Goal: Task Accomplishment & Management: Use online tool/utility

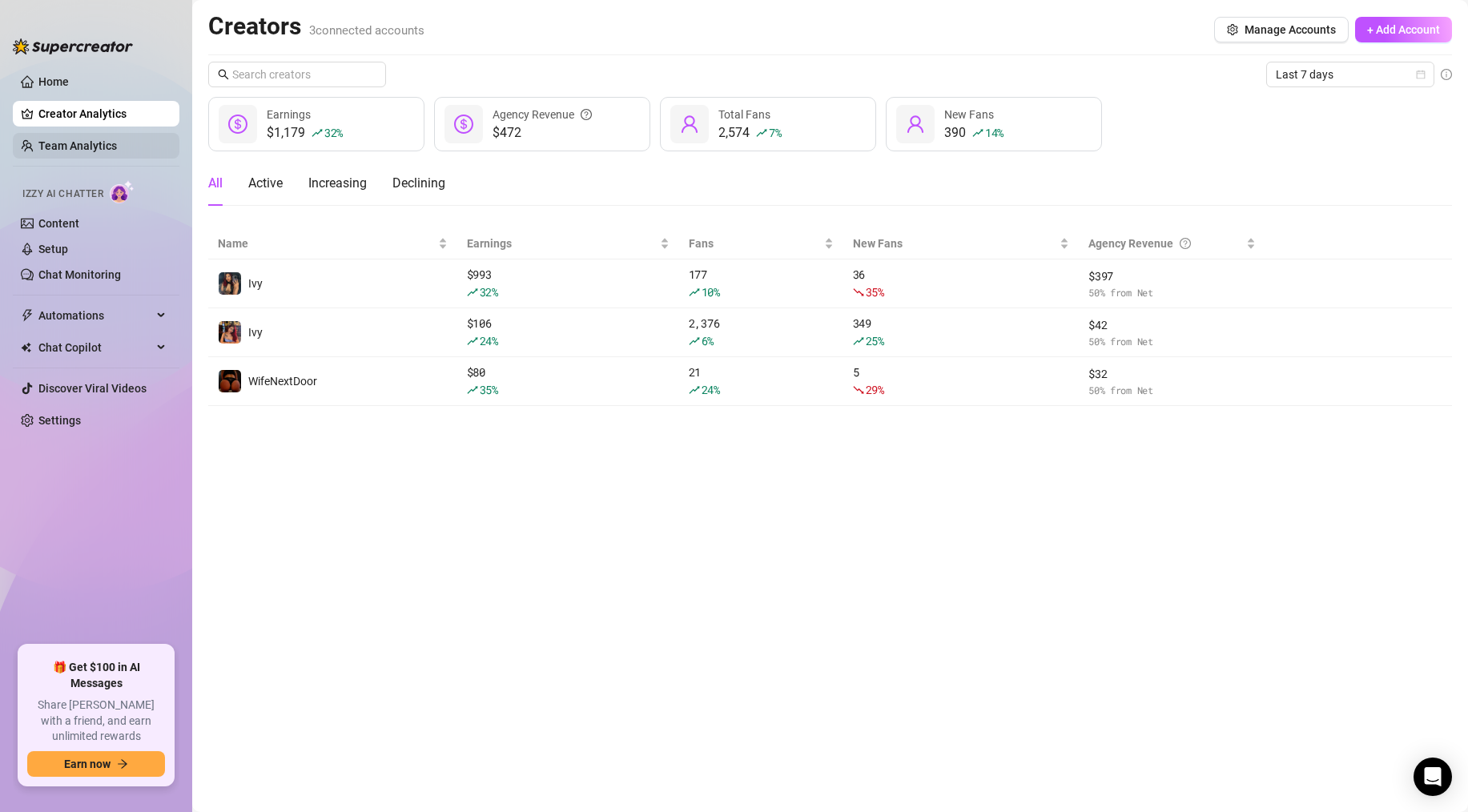
click at [90, 152] on link "Team Analytics" at bounding box center [77, 146] width 78 height 13
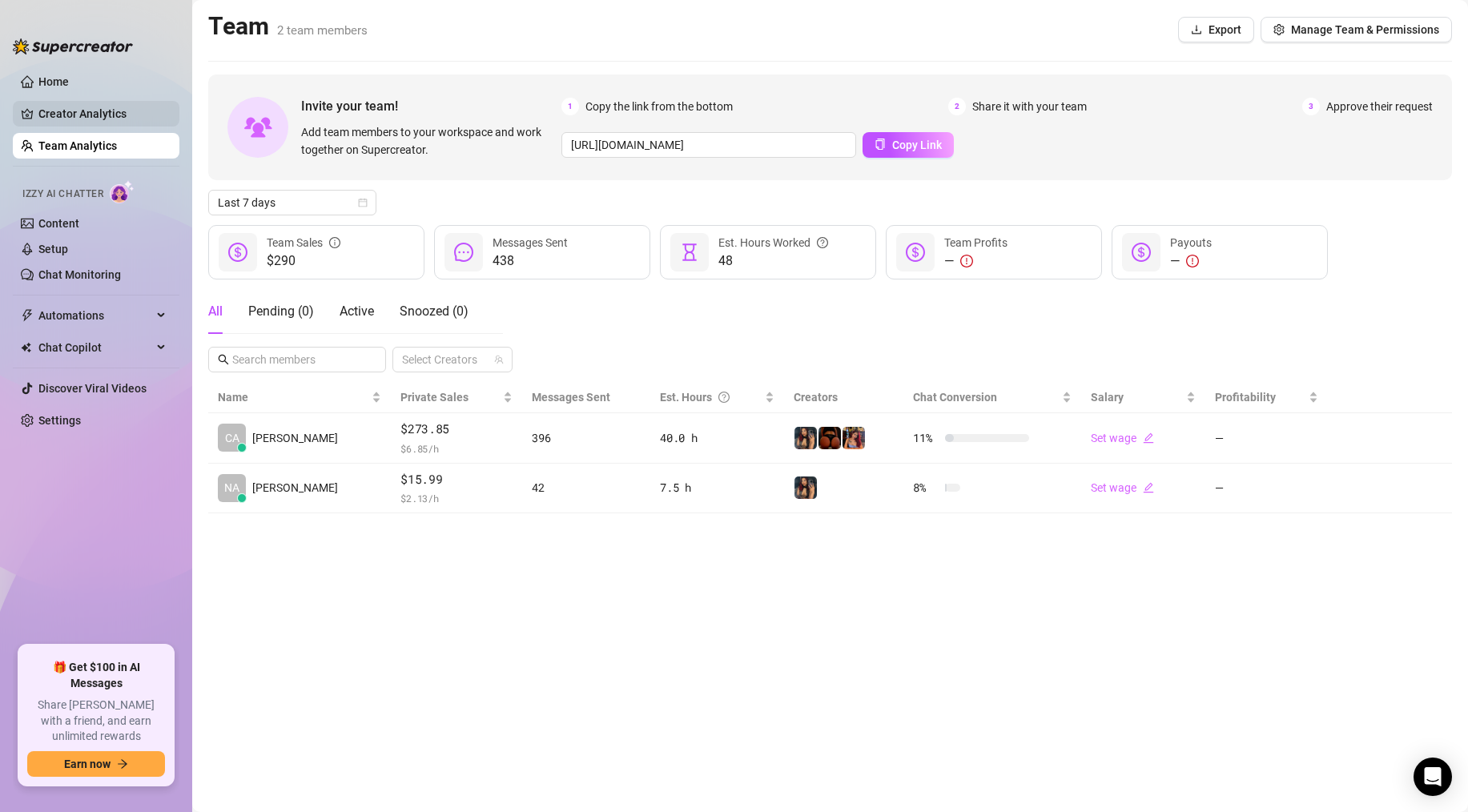
click at [107, 120] on link "Creator Analytics" at bounding box center [103, 113] width 128 height 25
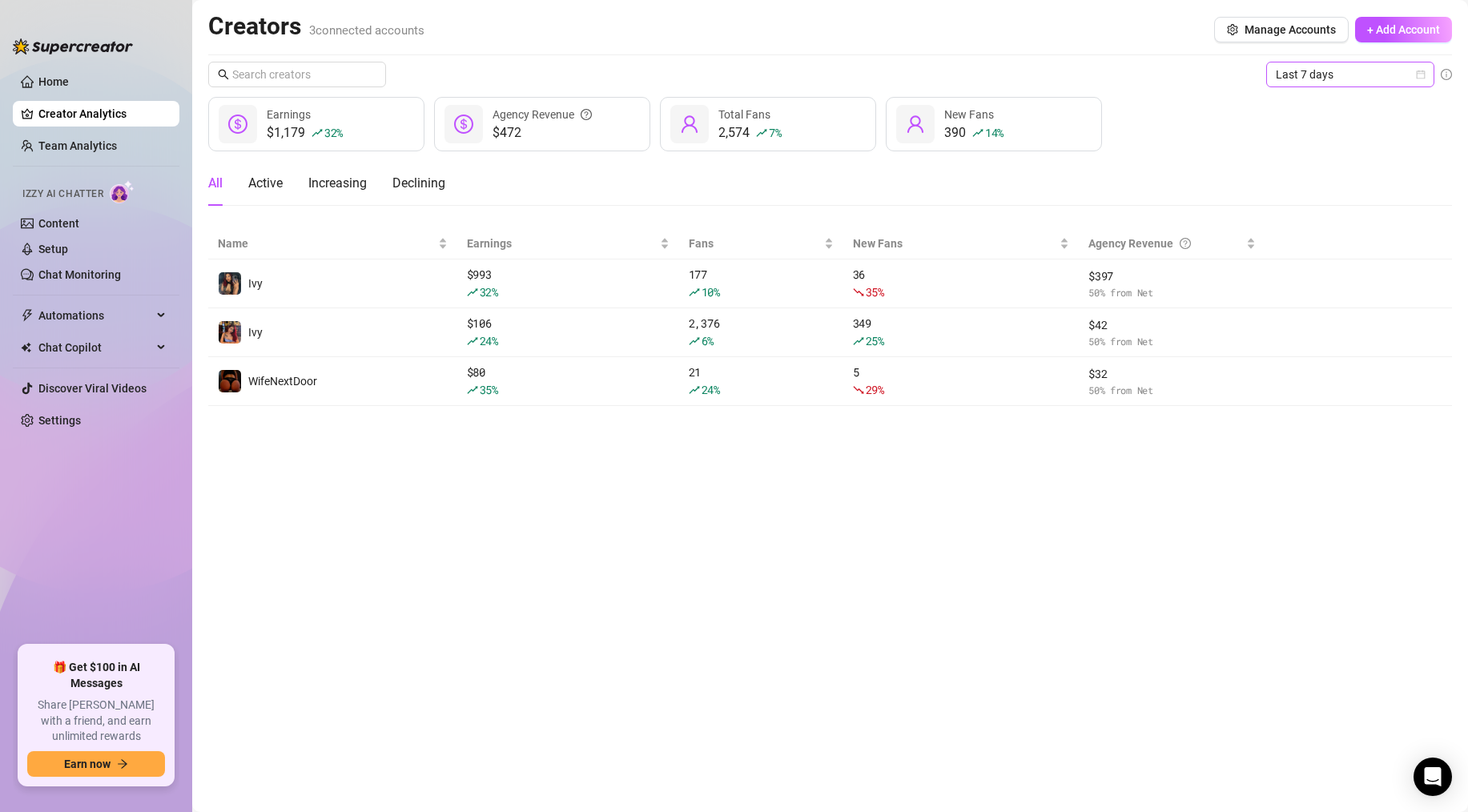
click at [1292, 83] on span "Last 7 days" at bounding box center [1350, 74] width 149 height 24
click at [1297, 110] on div "Last 24 hours" at bounding box center [1350, 106] width 142 height 17
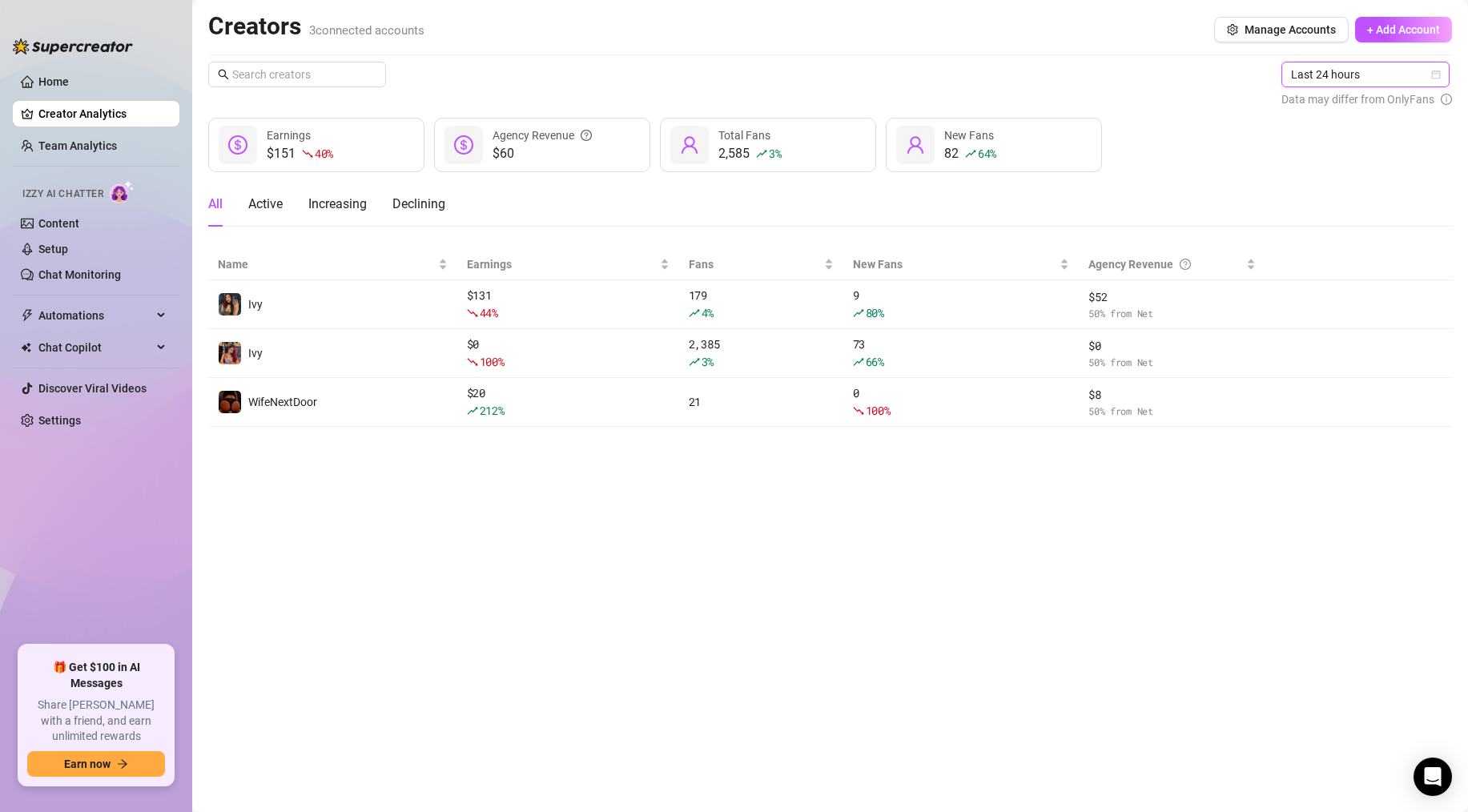
click at [1145, 169] on div "$151 40 % Earnings $60 Agency Revenue 2,585 3 % Total Fans 82 64 % New Fans" at bounding box center [829, 145] width 1244 height 54
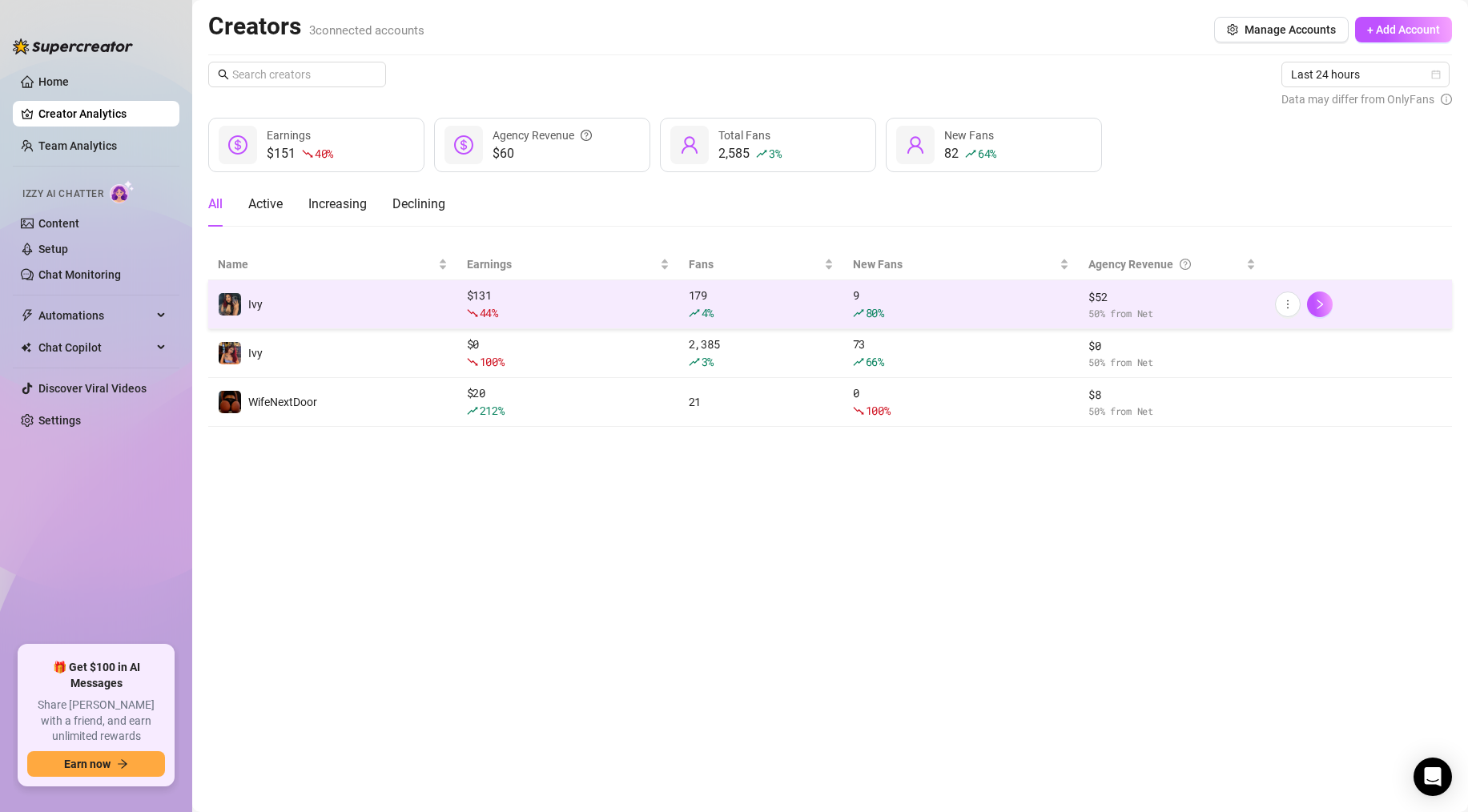
click at [519, 288] on div "$ 131 44 %" at bounding box center [568, 304] width 202 height 35
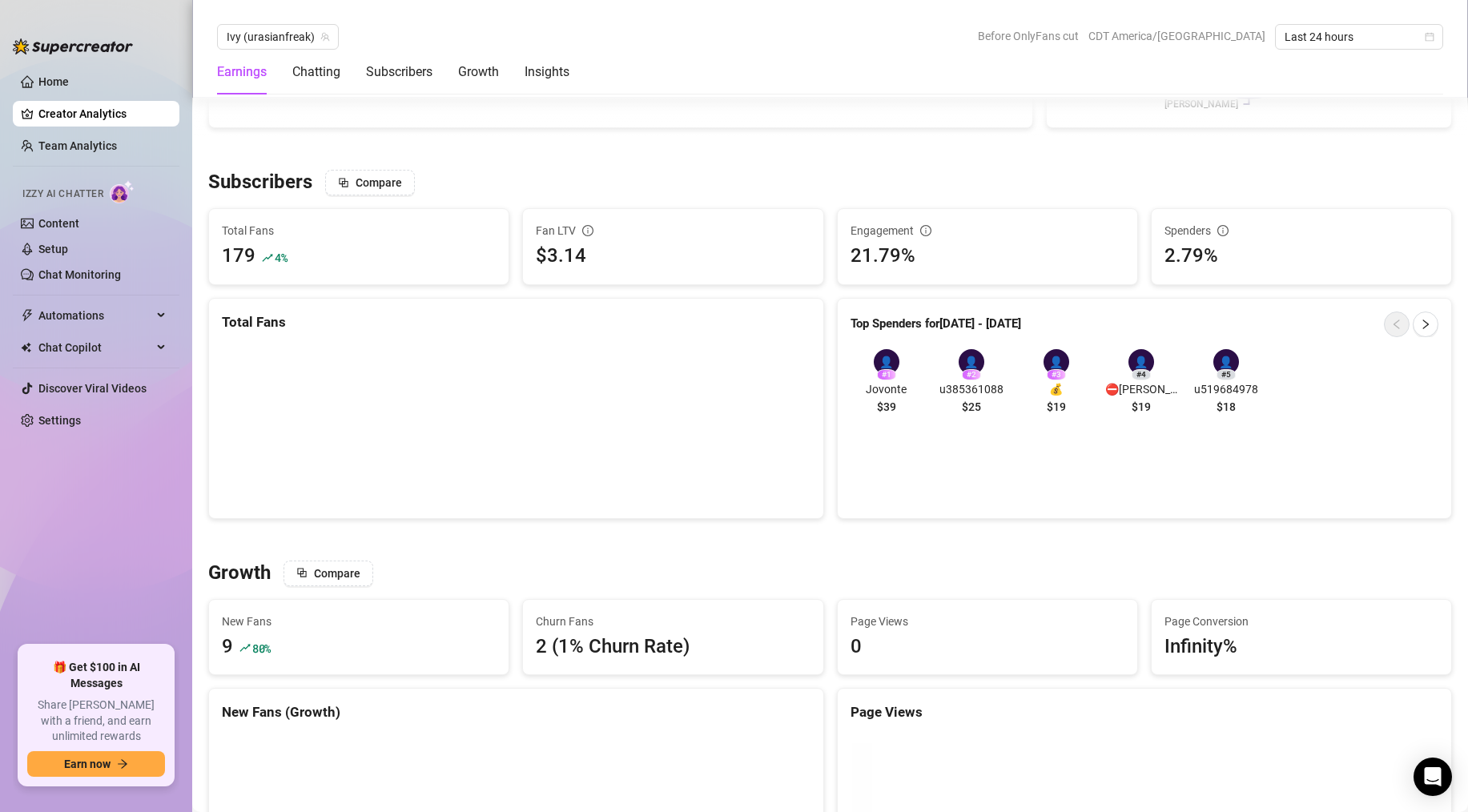
scroll to position [957, 0]
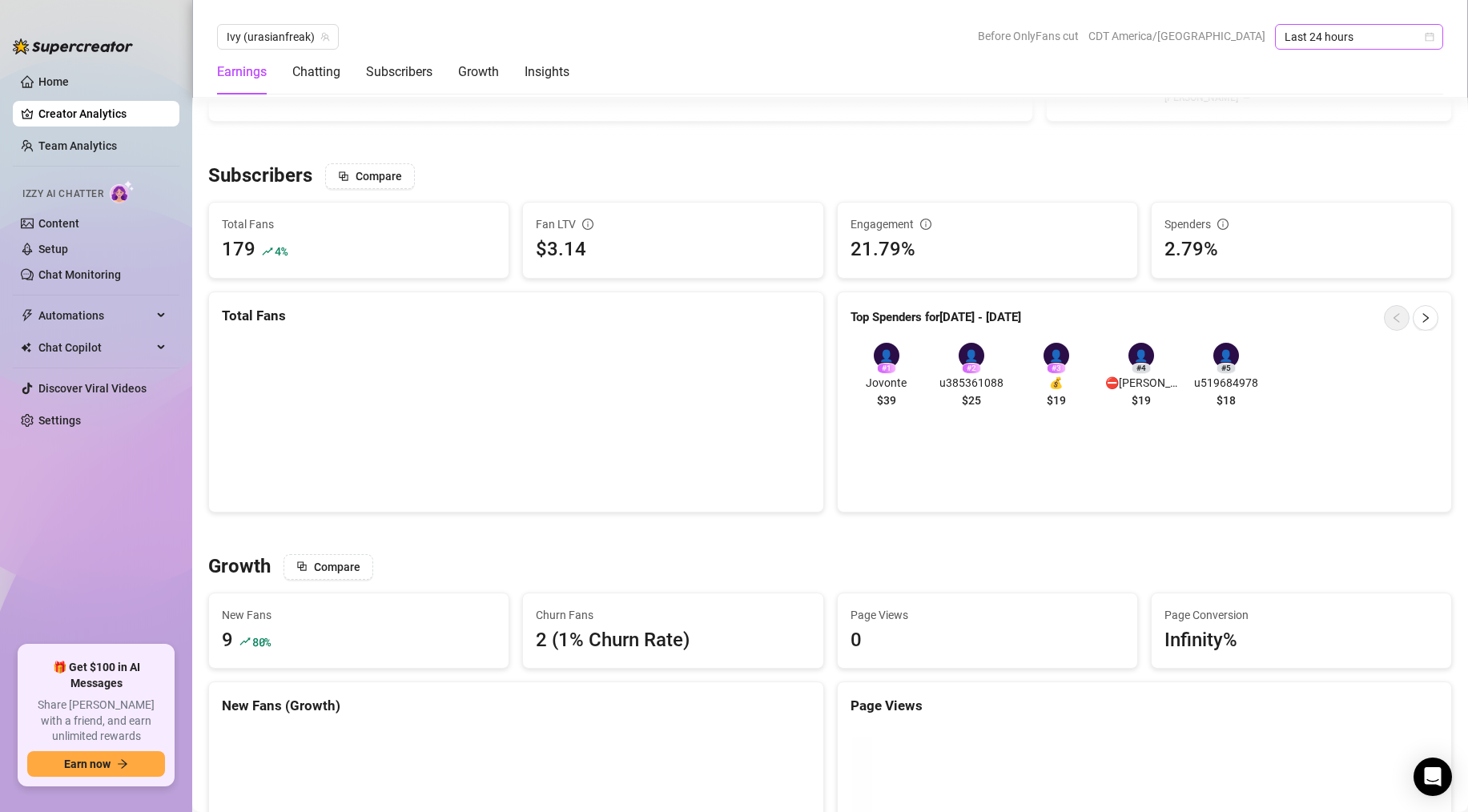
click at [1346, 35] on span "Last 24 hours" at bounding box center [1359, 36] width 149 height 24
click at [1313, 126] on div "Last 30 days" at bounding box center [1359, 119] width 142 height 17
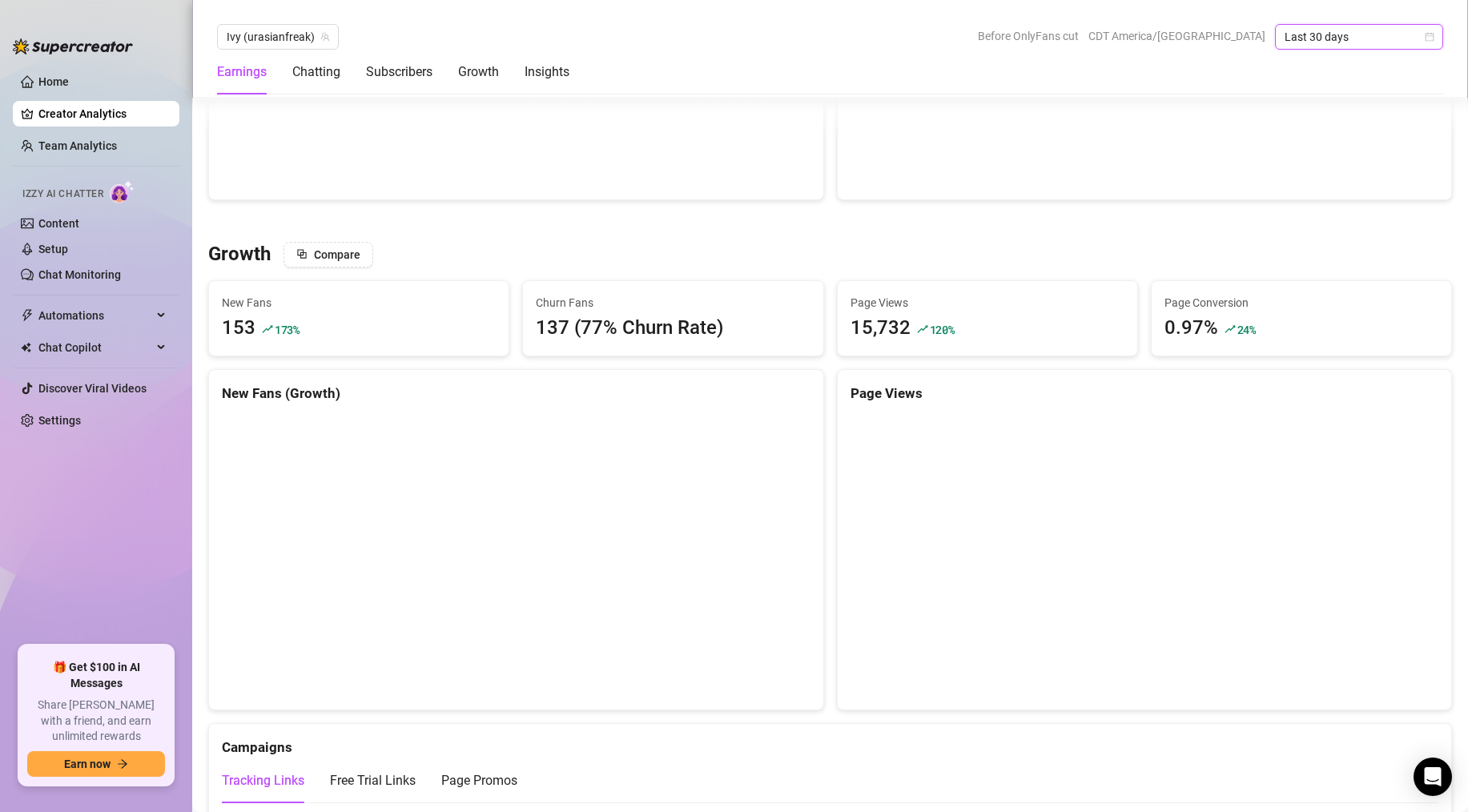
scroll to position [1261, 0]
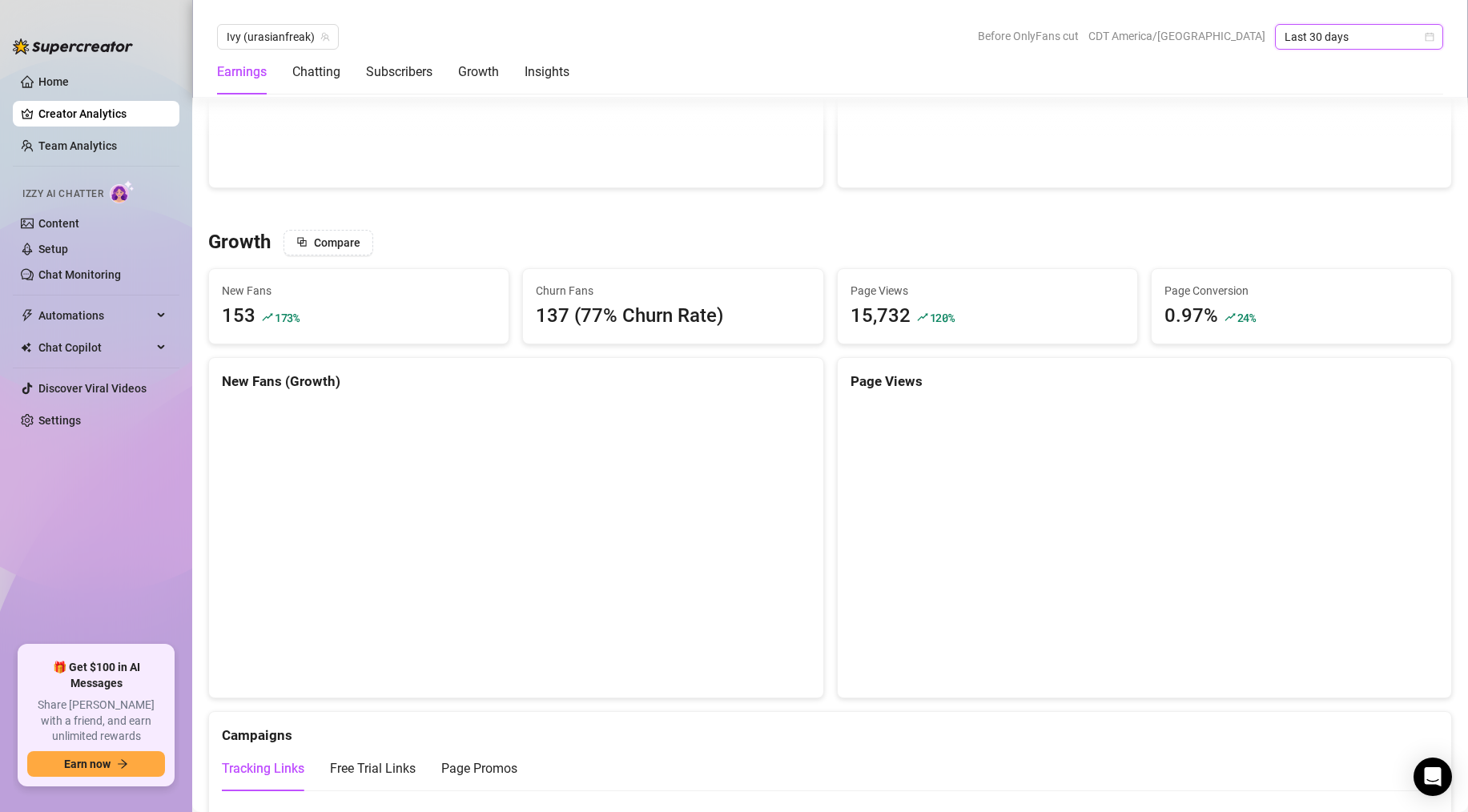
click at [242, 320] on div "153" at bounding box center [238, 316] width 34 height 30
click at [387, 284] on span "New Fans" at bounding box center [358, 290] width 274 height 17
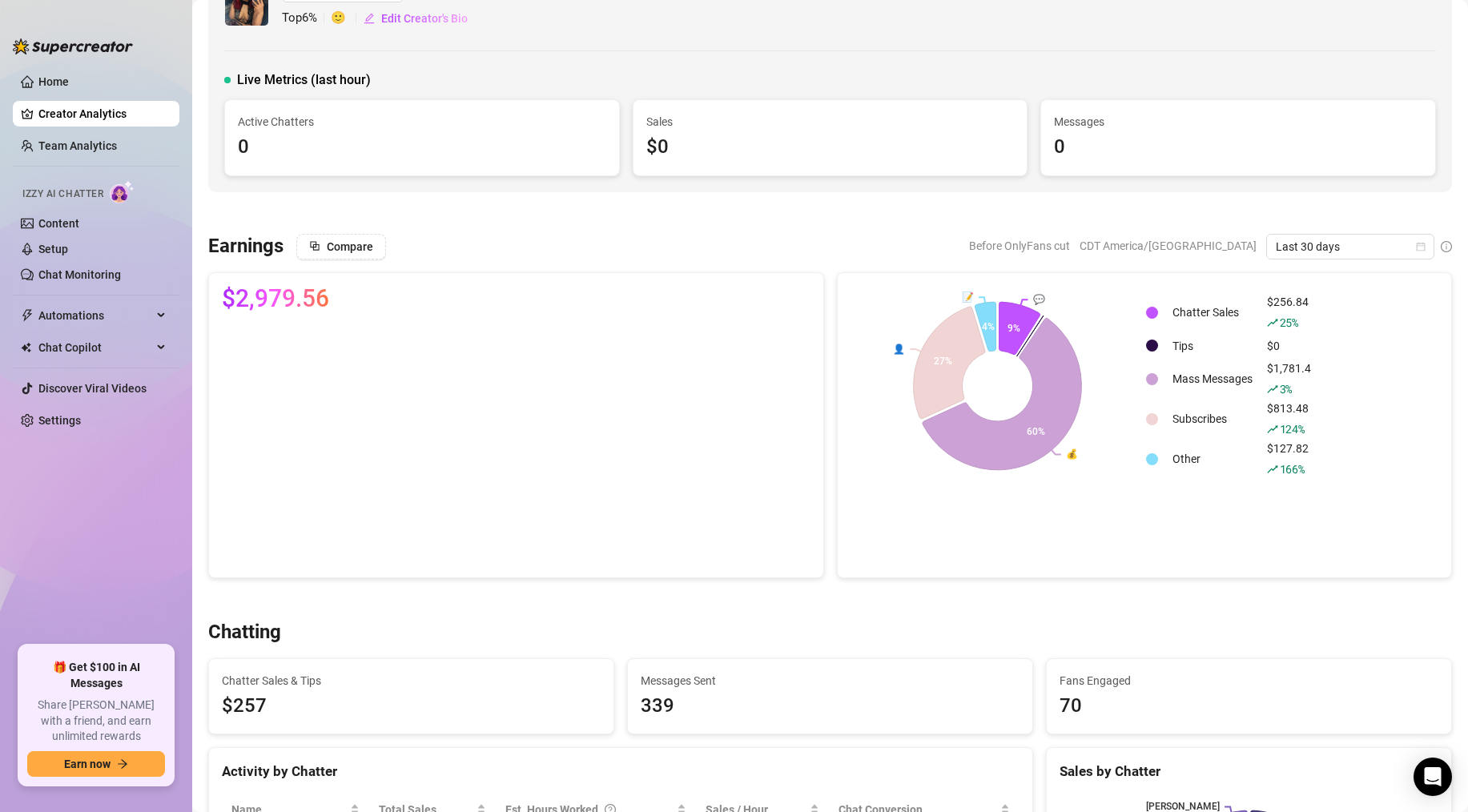
scroll to position [0, 0]
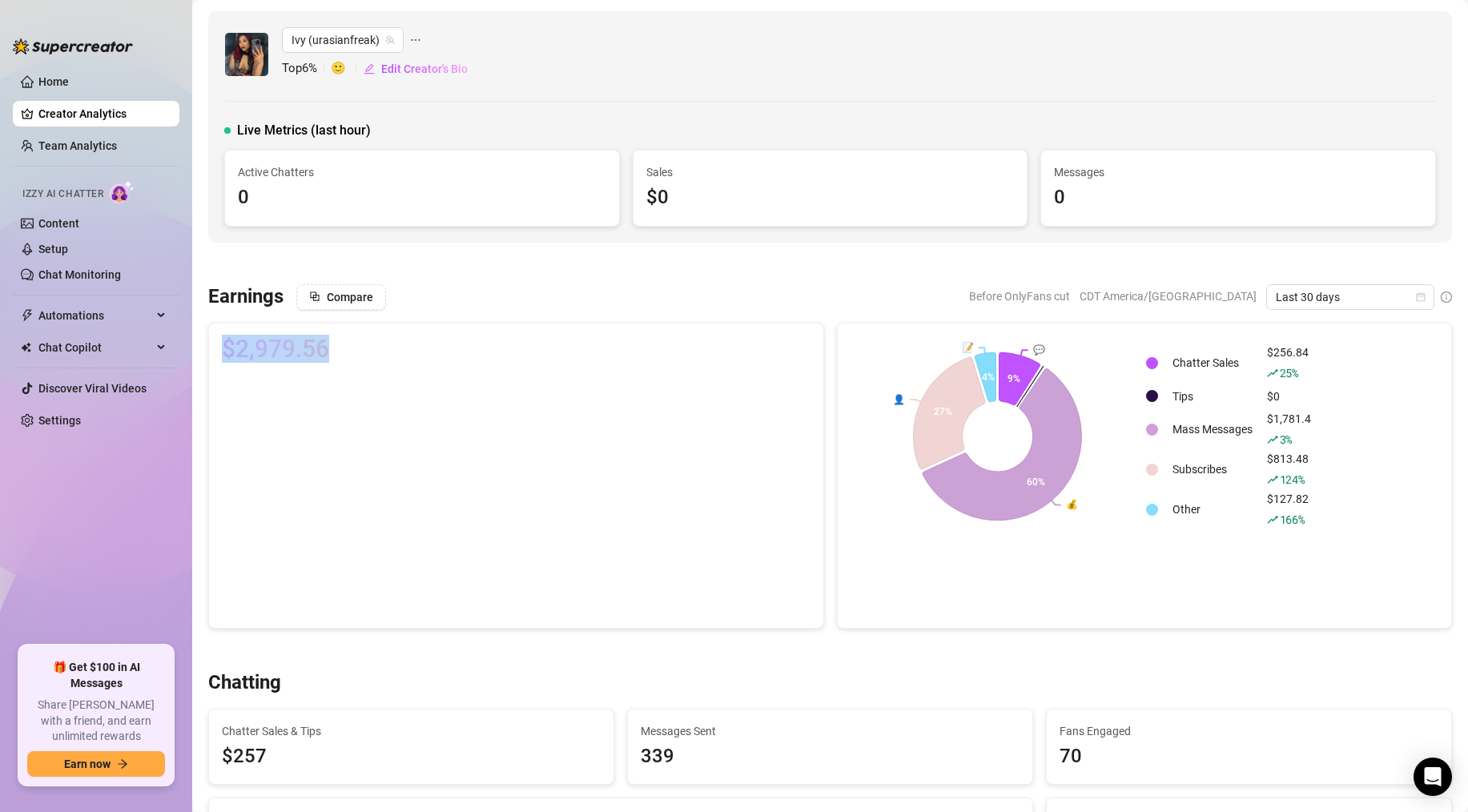
drag, startPoint x: 226, startPoint y: 348, endPoint x: 364, endPoint y: 351, distance: 138.0
click at [364, 351] on div "$2,979.56" at bounding box center [516, 348] width 589 height 25
click at [394, 311] on div "Earnings Compare Before OnlyFans cut CDT America/[GEOGRAPHIC_DATA] Last 30 days…" at bounding box center [830, 456] width 1257 height 344
click at [58, 228] on link "Content" at bounding box center [59, 224] width 41 height 13
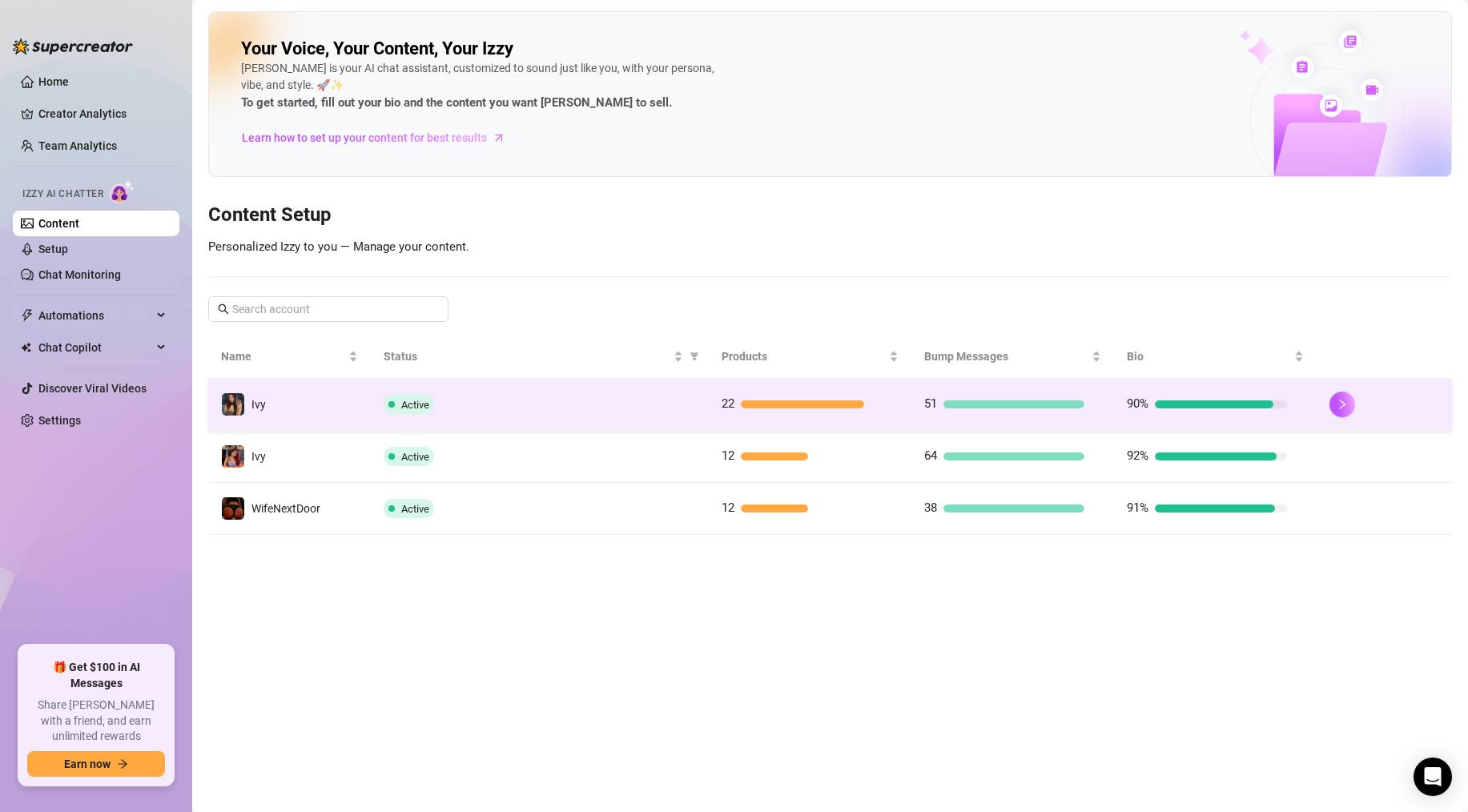
click at [501, 392] on td "Active" at bounding box center [539, 404] width 338 height 52
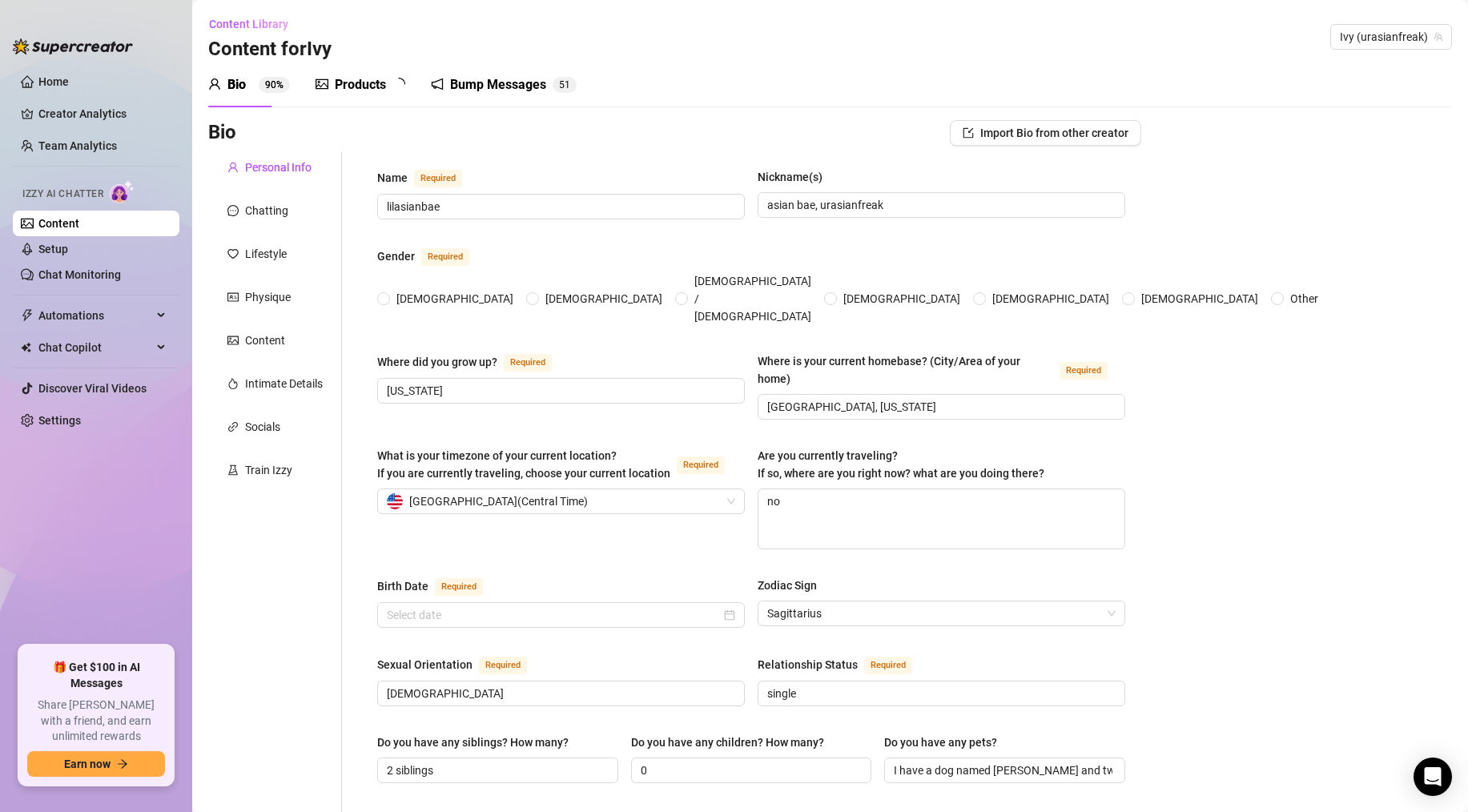
radio input "true"
type input "[DATE]"
click at [276, 204] on div "Chatting" at bounding box center [266, 210] width 44 height 17
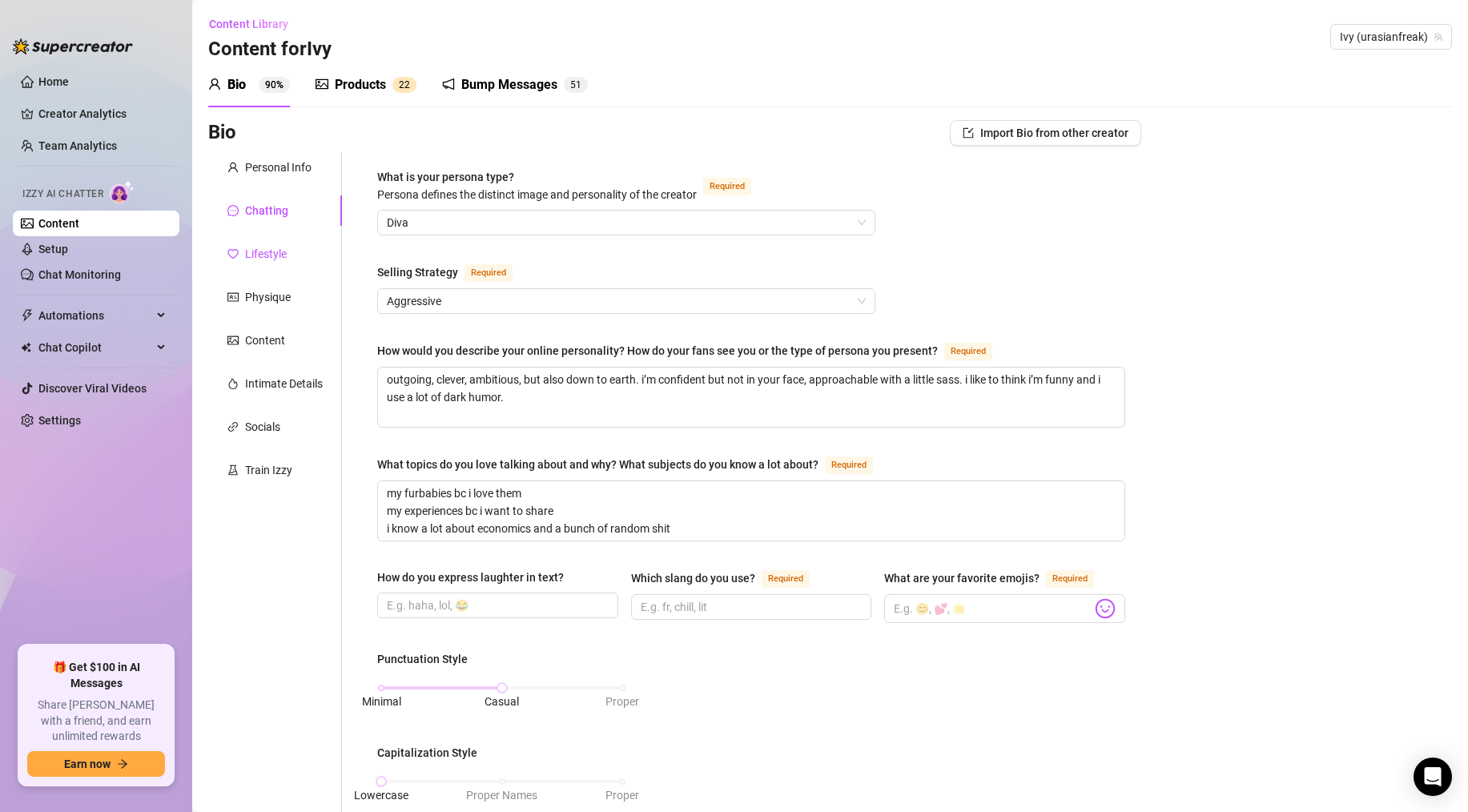
click at [275, 253] on div "Lifestyle" at bounding box center [265, 253] width 42 height 17
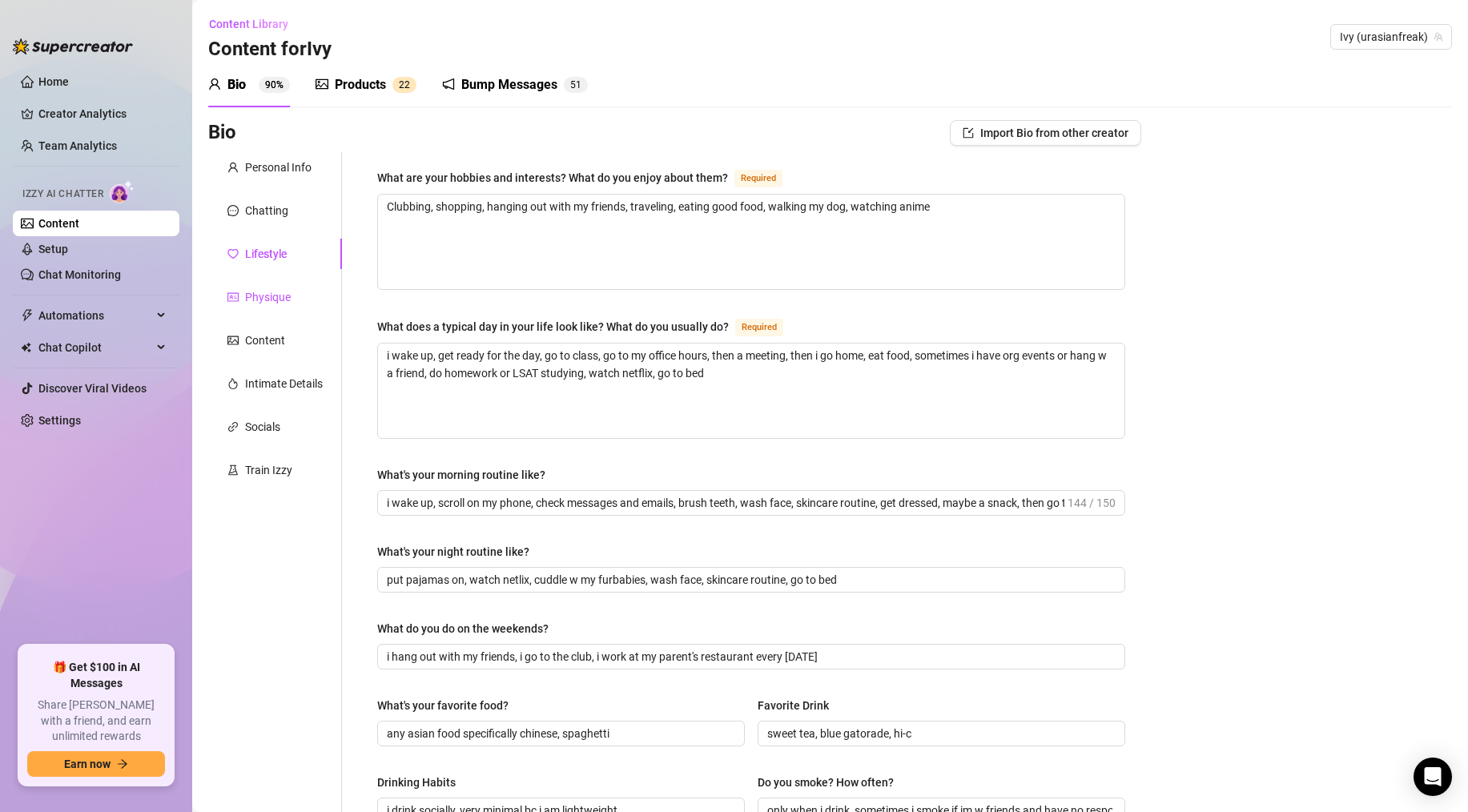
click at [264, 293] on div "Physique" at bounding box center [268, 297] width 46 height 17
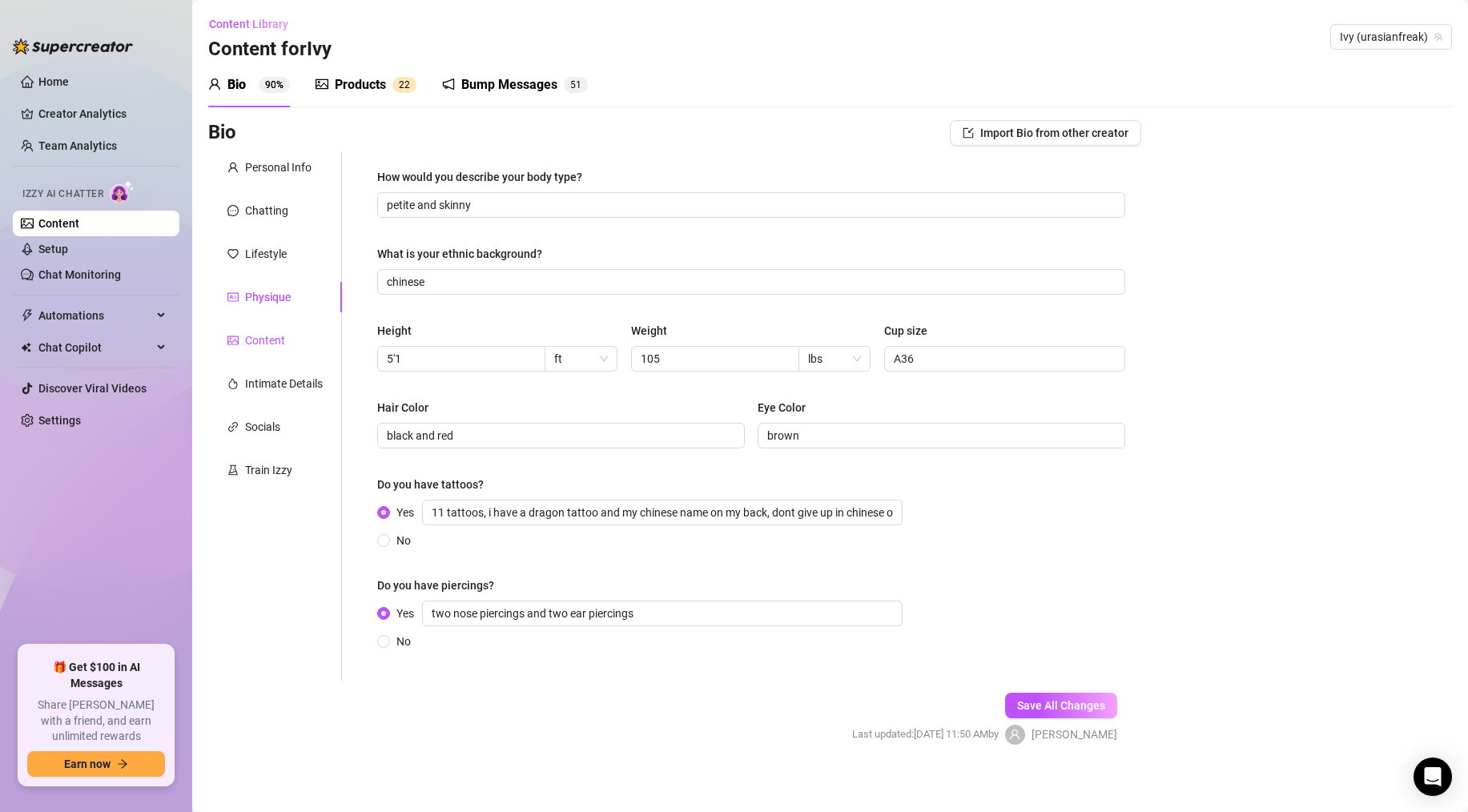
click at [275, 339] on div "Content" at bounding box center [265, 339] width 40 height 17
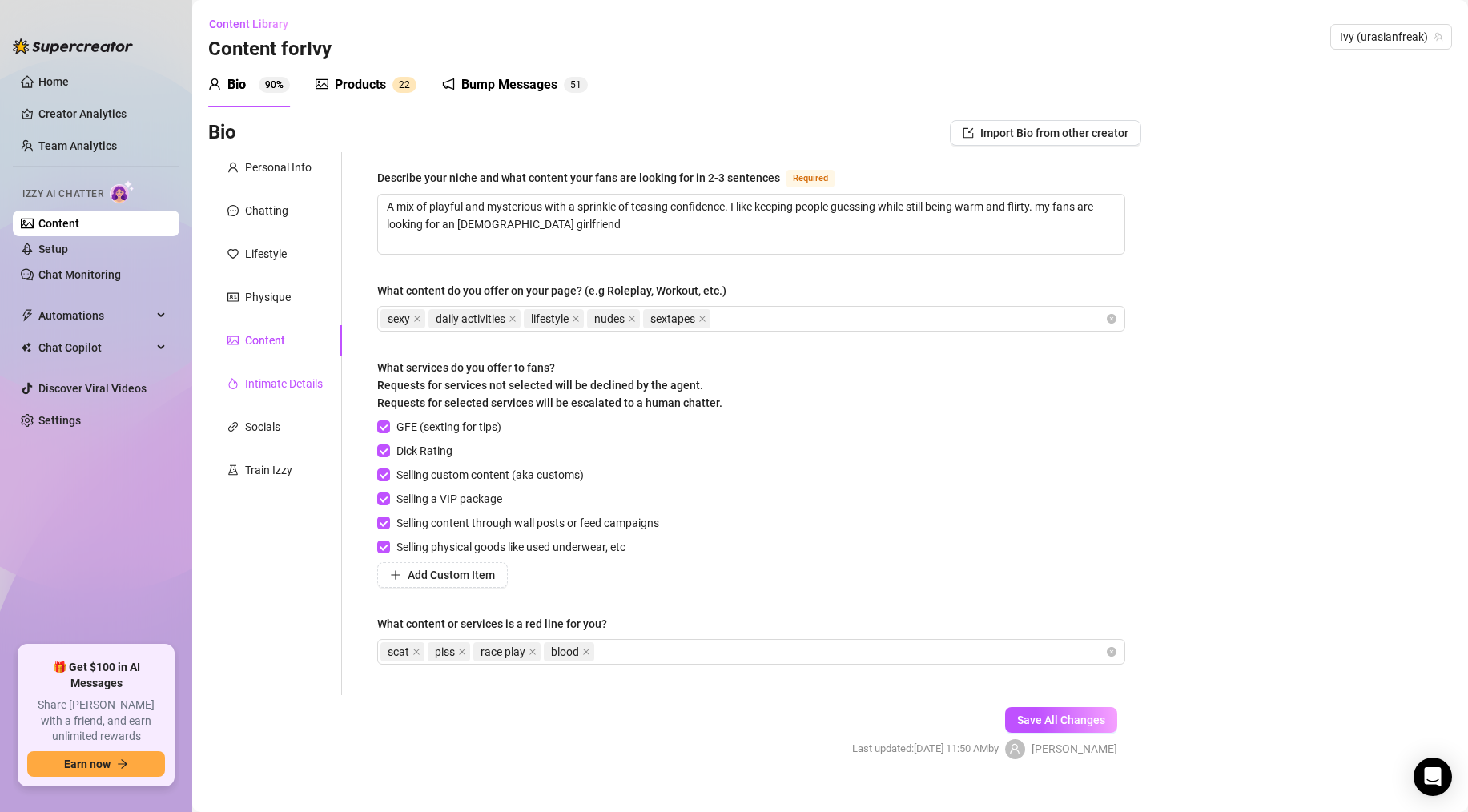
click at [272, 382] on div "Intimate Details" at bounding box center [284, 383] width 78 height 17
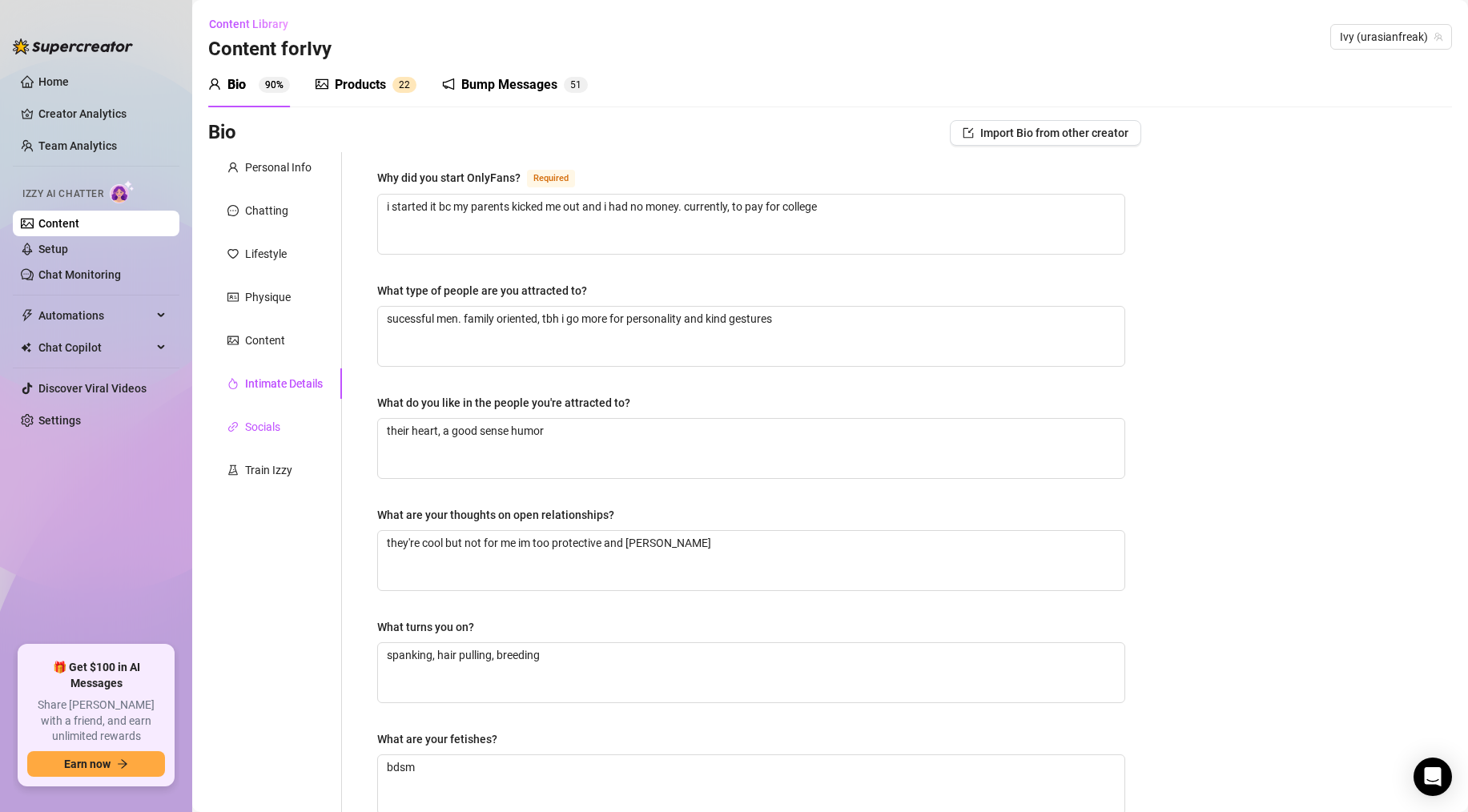
click at [270, 424] on div "Socials" at bounding box center [262, 427] width 35 height 17
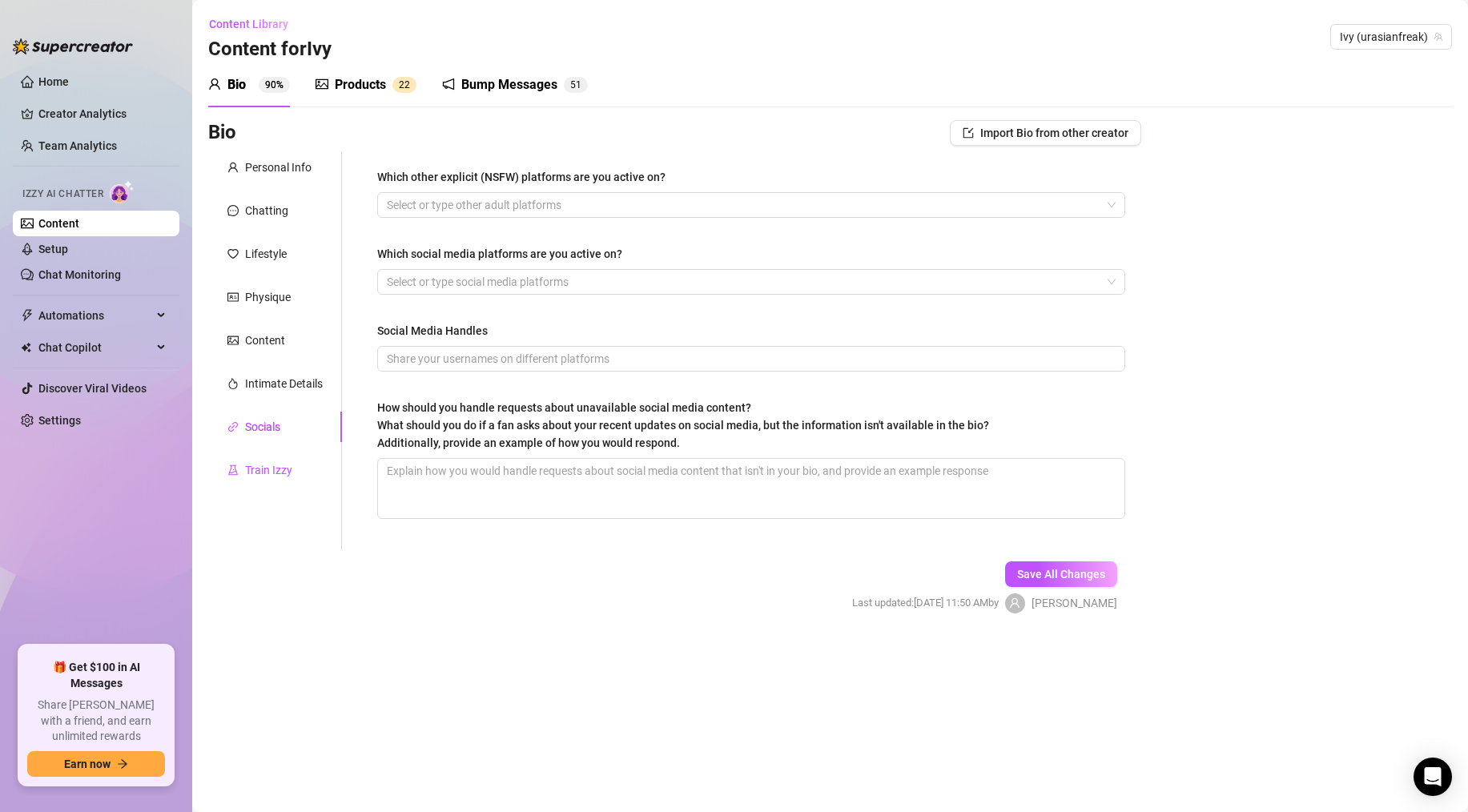
click at [270, 461] on div "Train Izzy" at bounding box center [268, 469] width 47 height 17
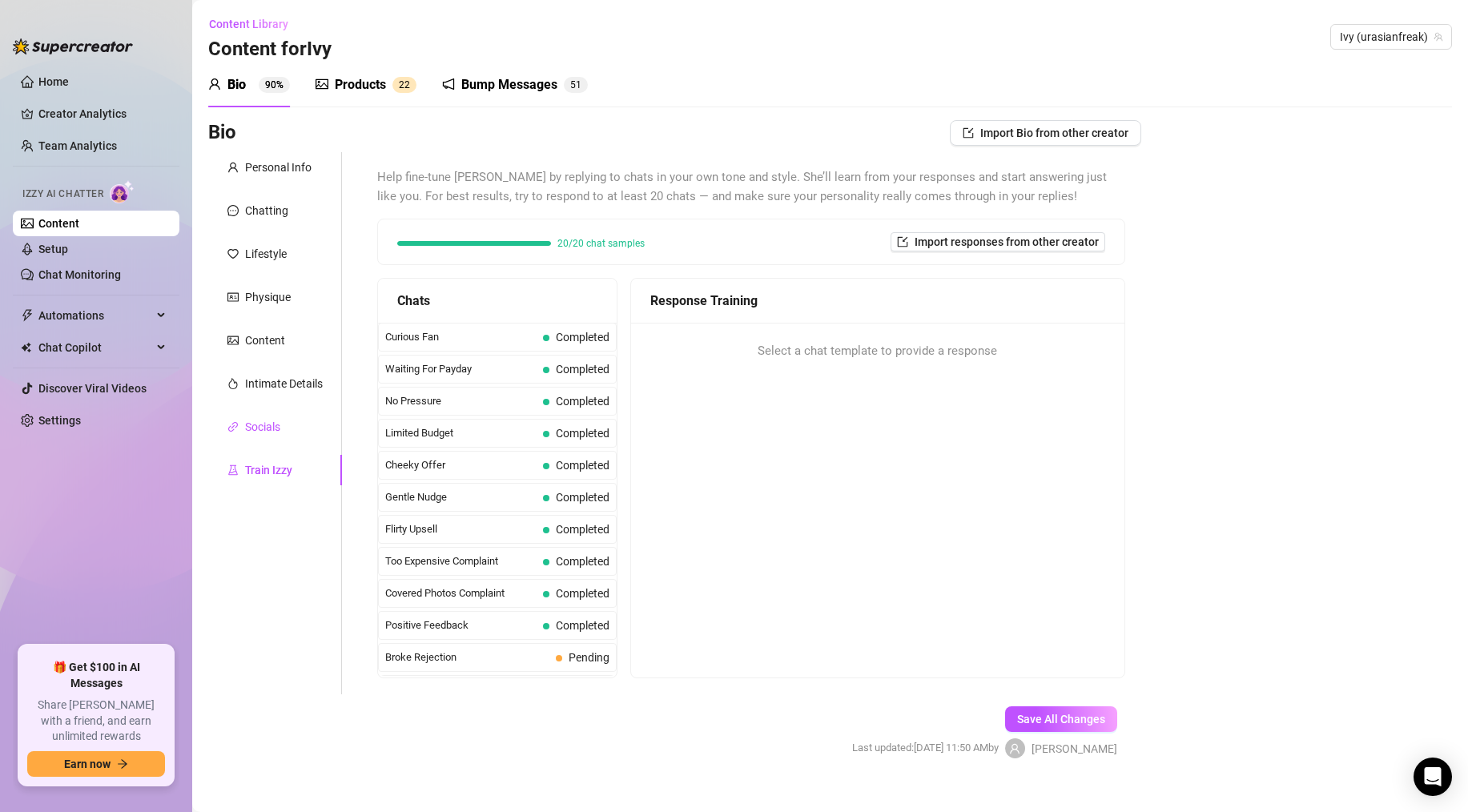
click at [269, 434] on div "Socials" at bounding box center [262, 427] width 35 height 17
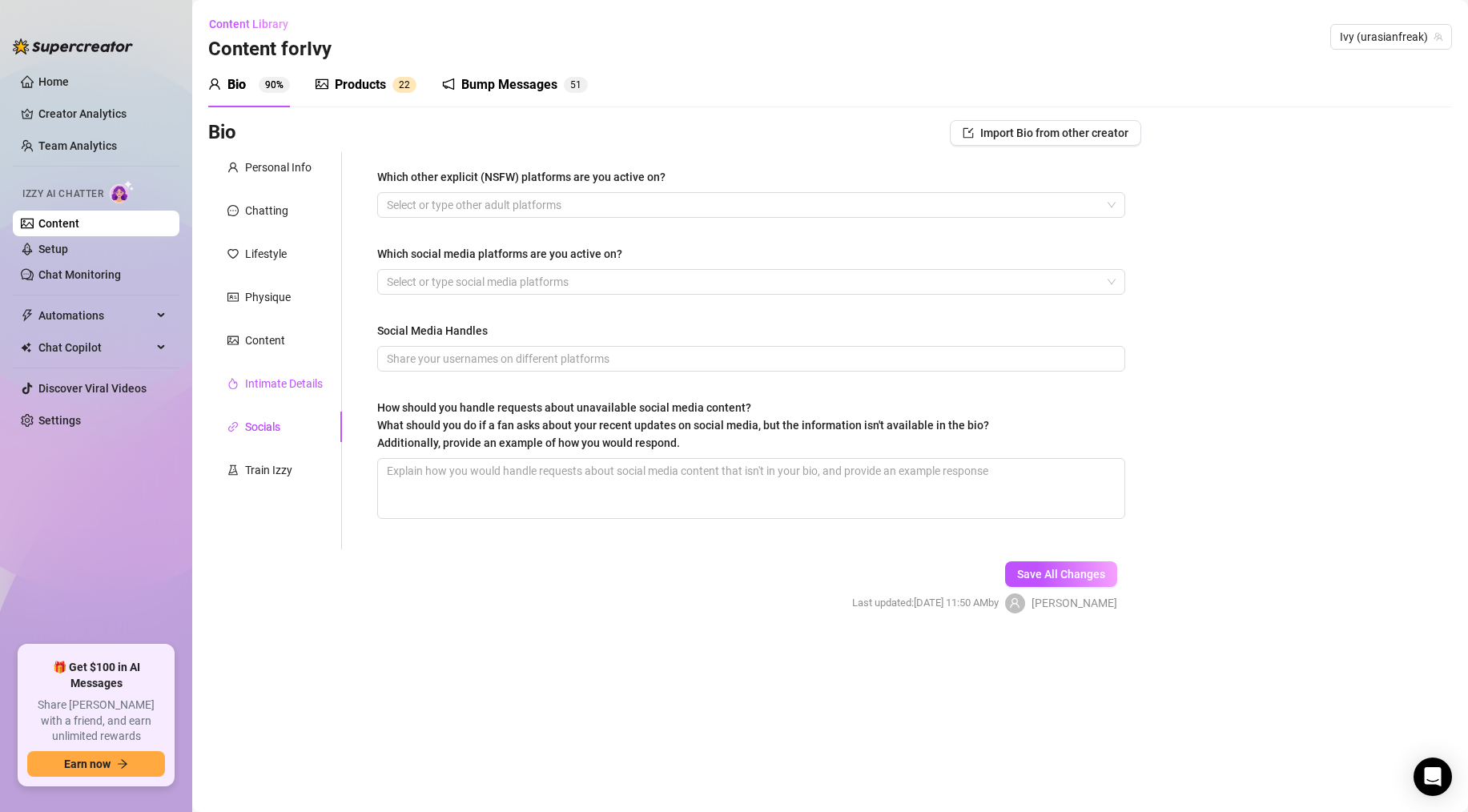
click at [275, 391] on div "Intimate Details" at bounding box center [284, 383] width 78 height 17
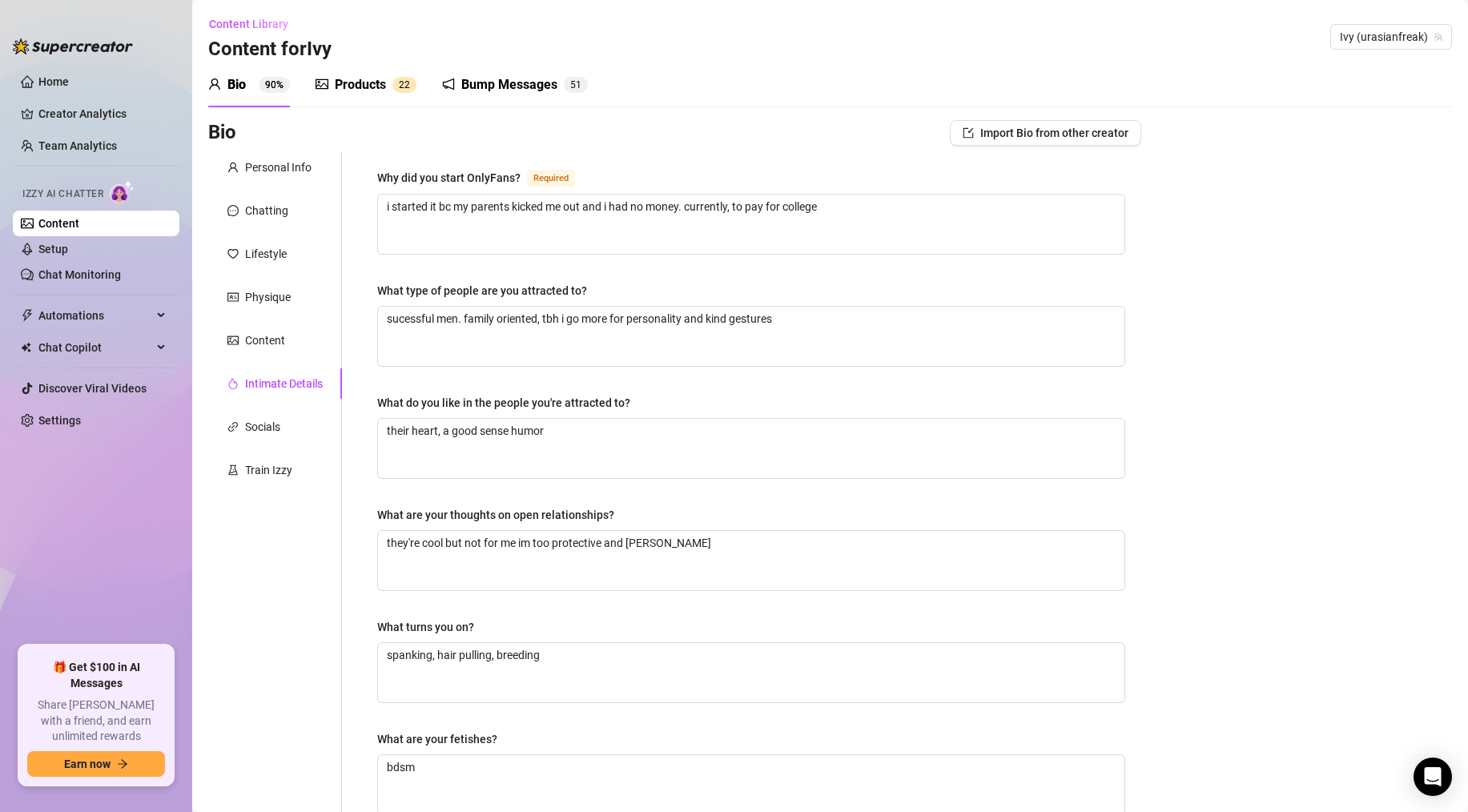
click at [405, 91] on span "2" at bounding box center [407, 85] width 6 height 16
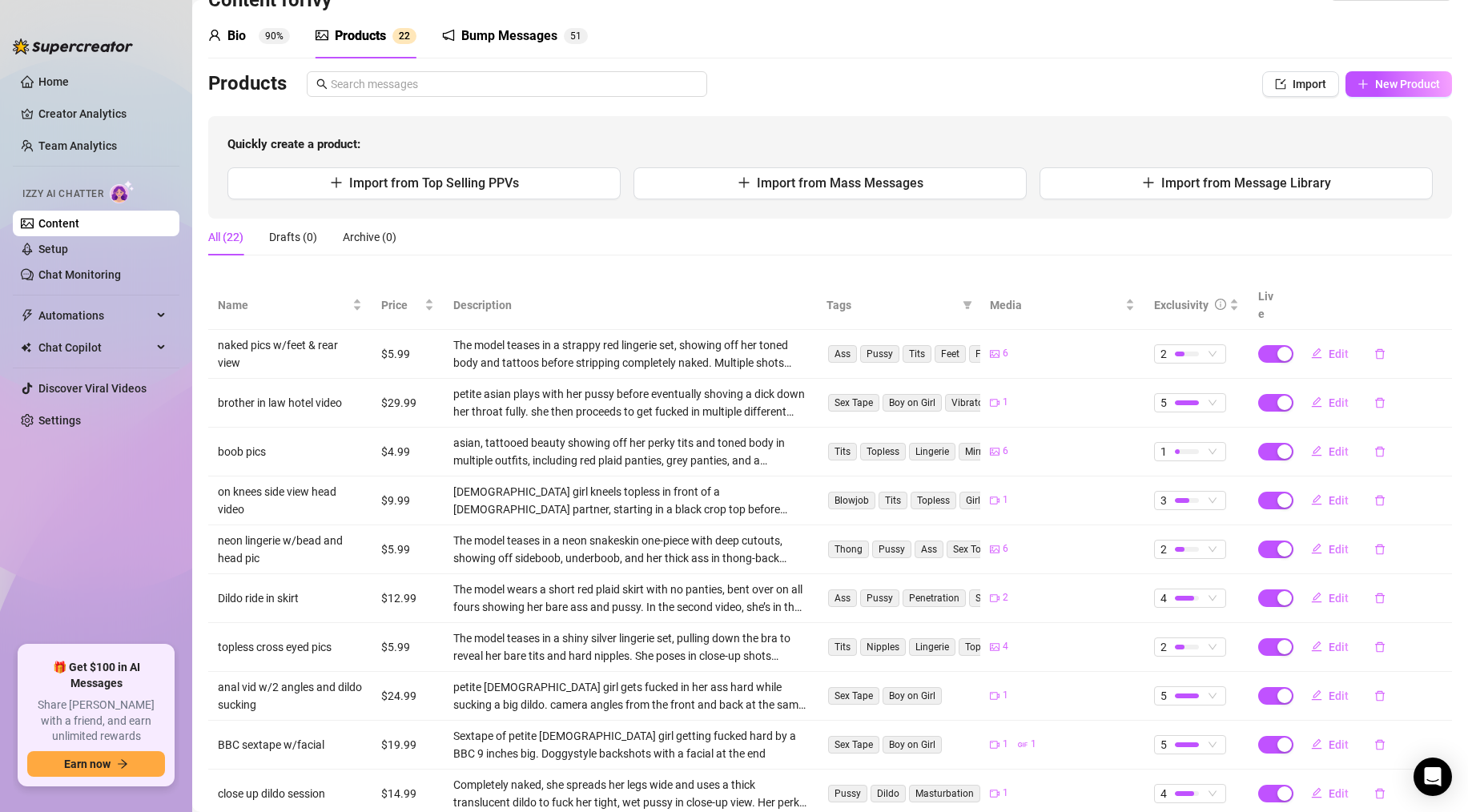
scroll to position [131, 0]
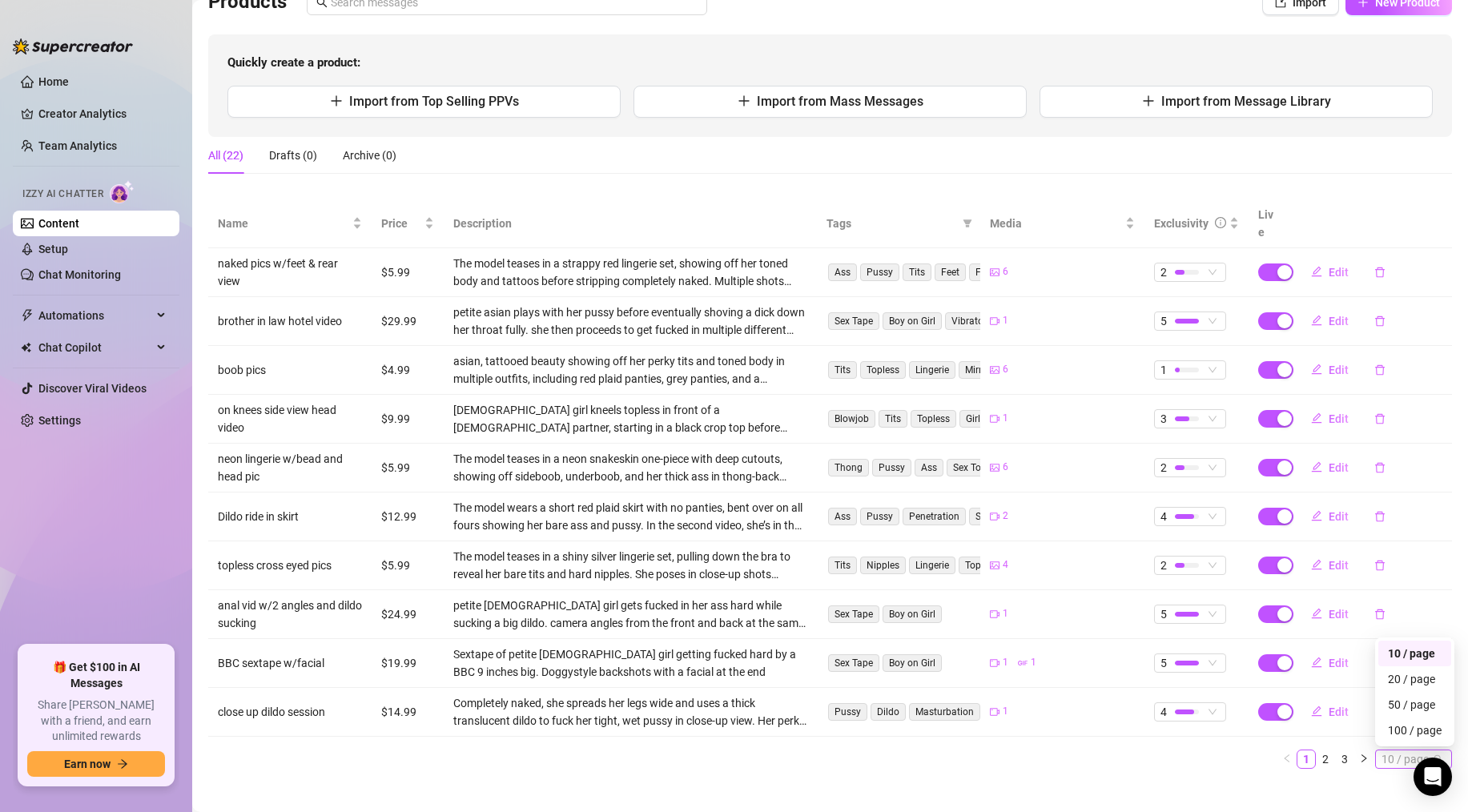
click at [1400, 750] on span "10 / page" at bounding box center [1414, 759] width 64 height 17
click at [1404, 722] on div "100 / page" at bounding box center [1414, 730] width 53 height 17
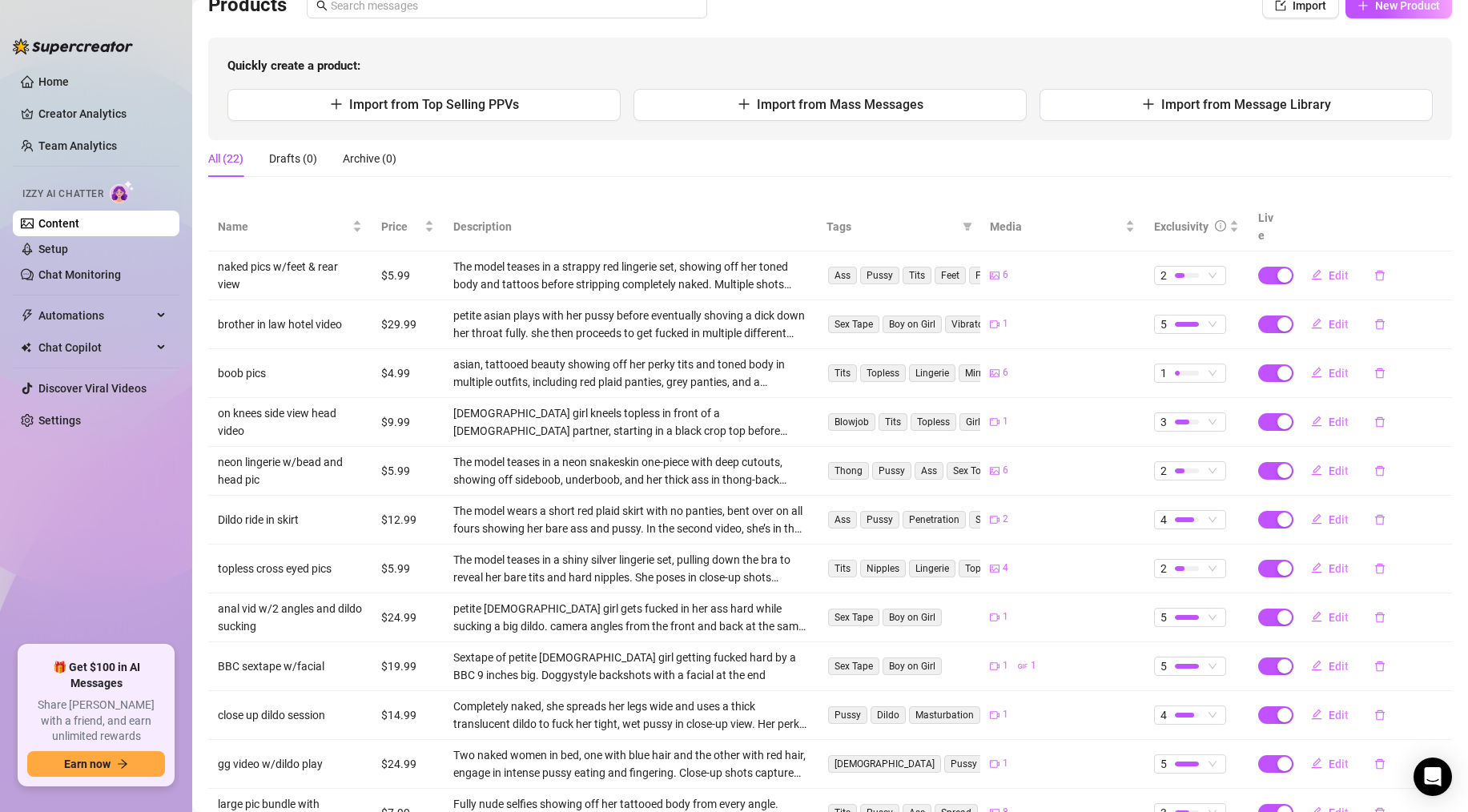
scroll to position [130, 0]
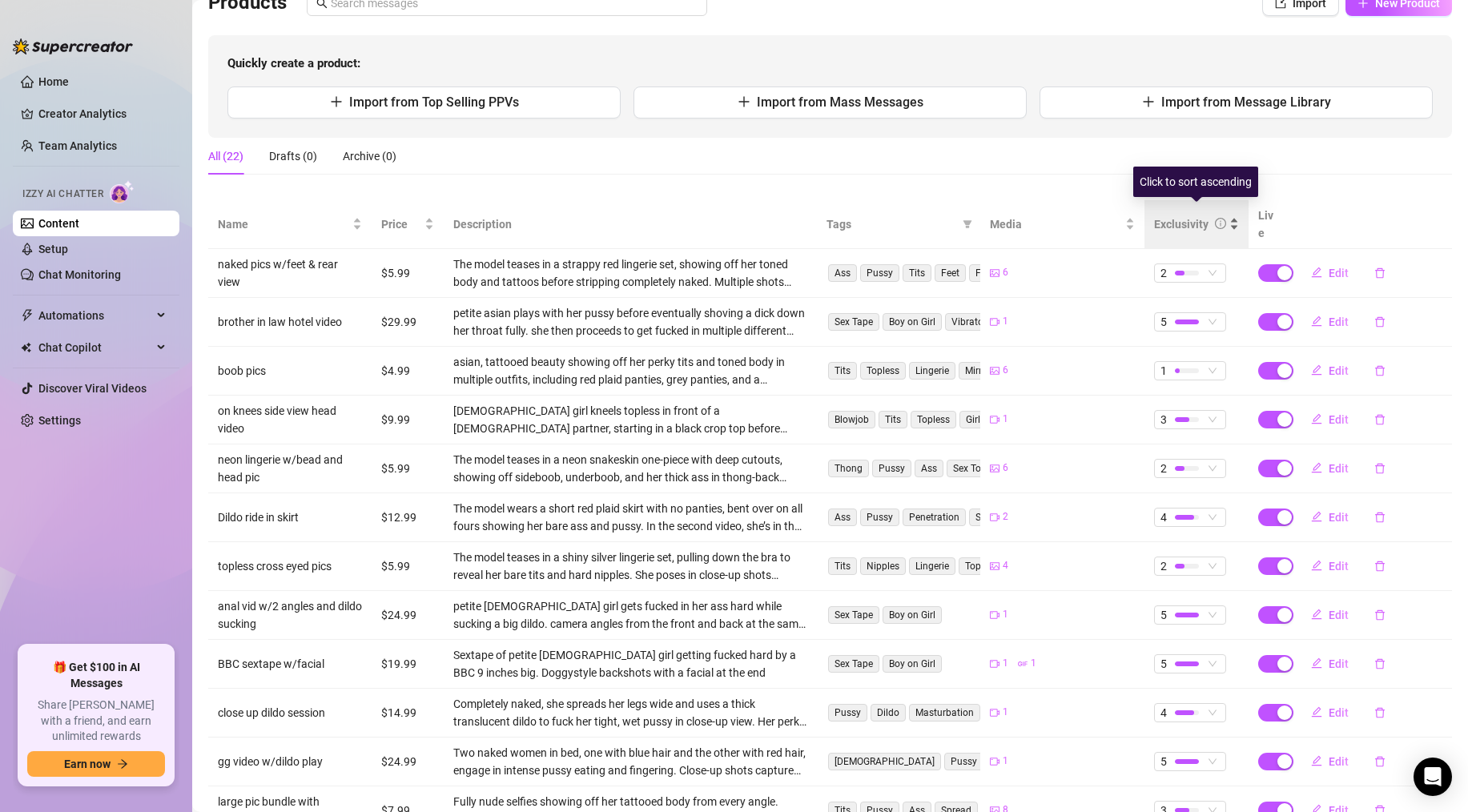
click at [1172, 215] on div "Exclusivity" at bounding box center [1196, 224] width 85 height 17
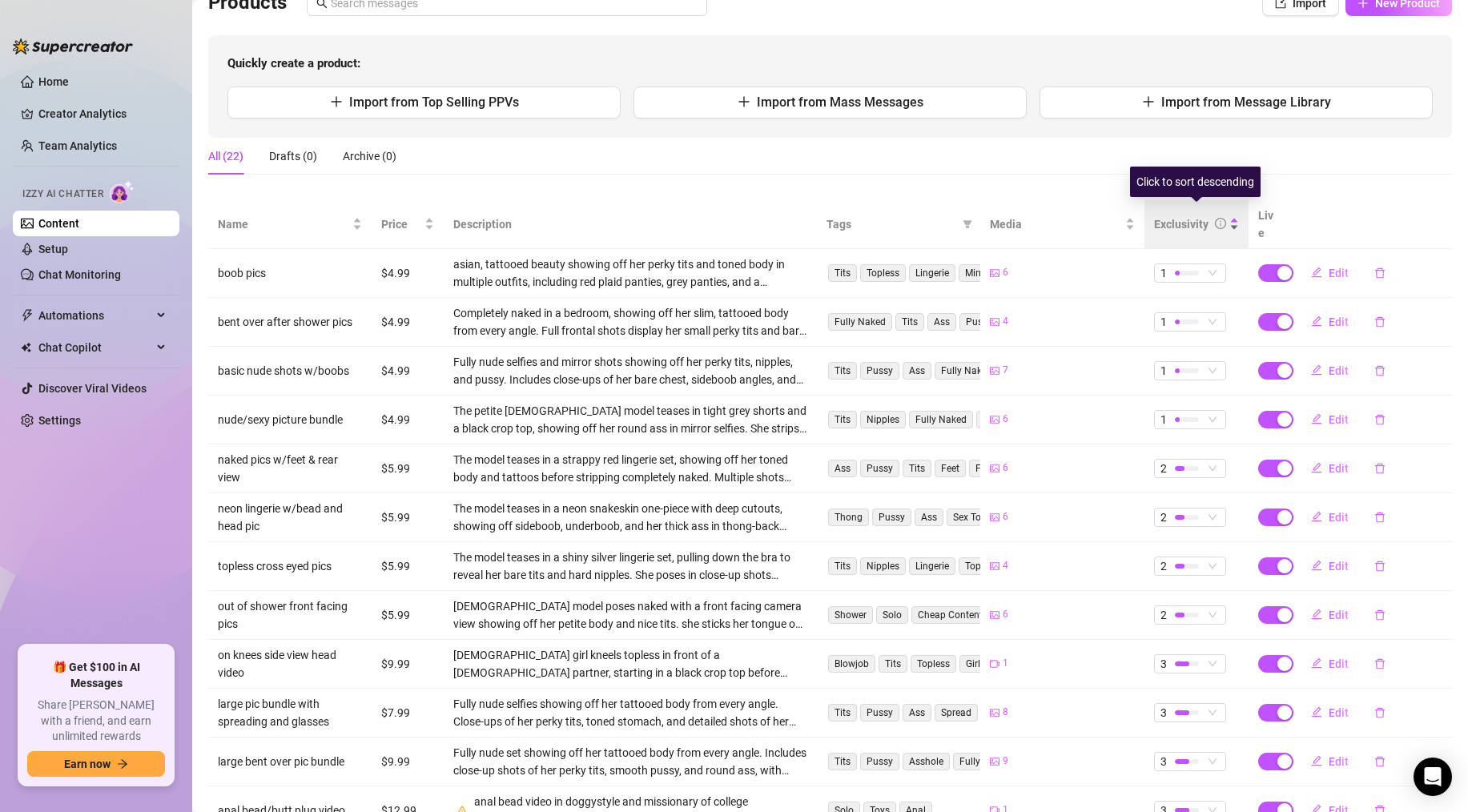
click at [1175, 215] on div "Exclusivity" at bounding box center [1181, 224] width 54 height 17
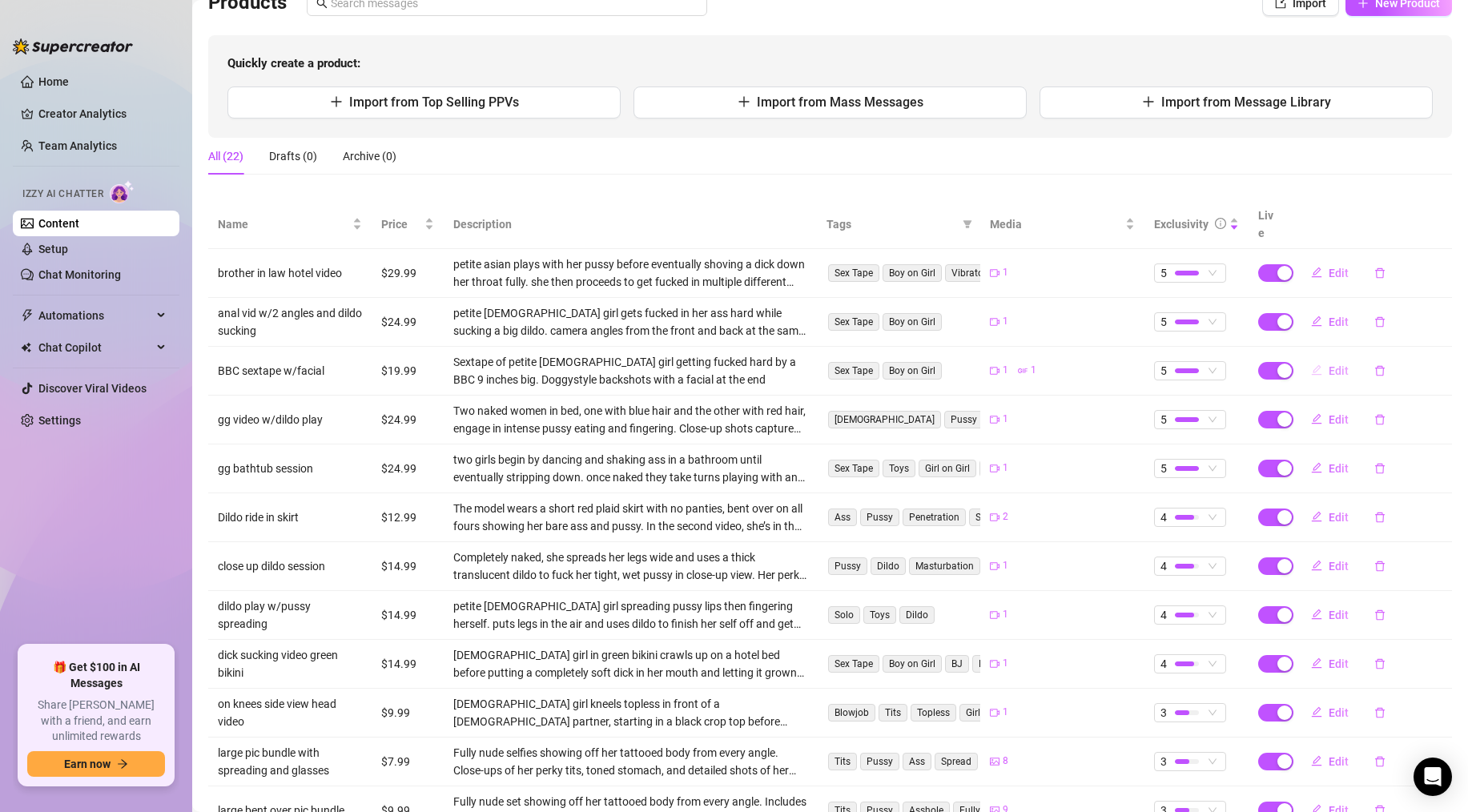
click at [1316, 364] on span "button" at bounding box center [1317, 371] width 12 height 13
type textarea "50% OFF! 10 Minutes of me getting my tight little asian pussy throbbed by some …"
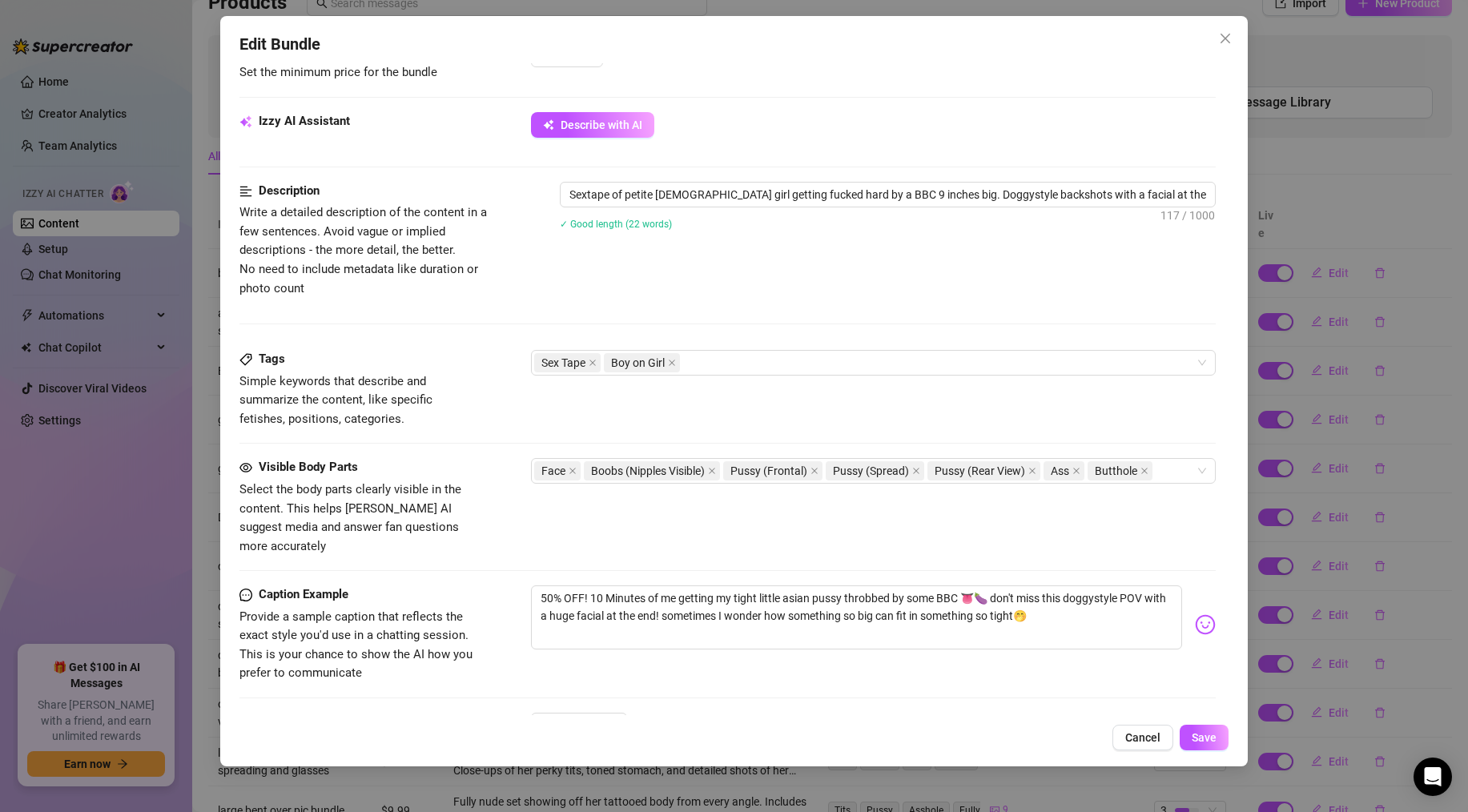
scroll to position [565, 0]
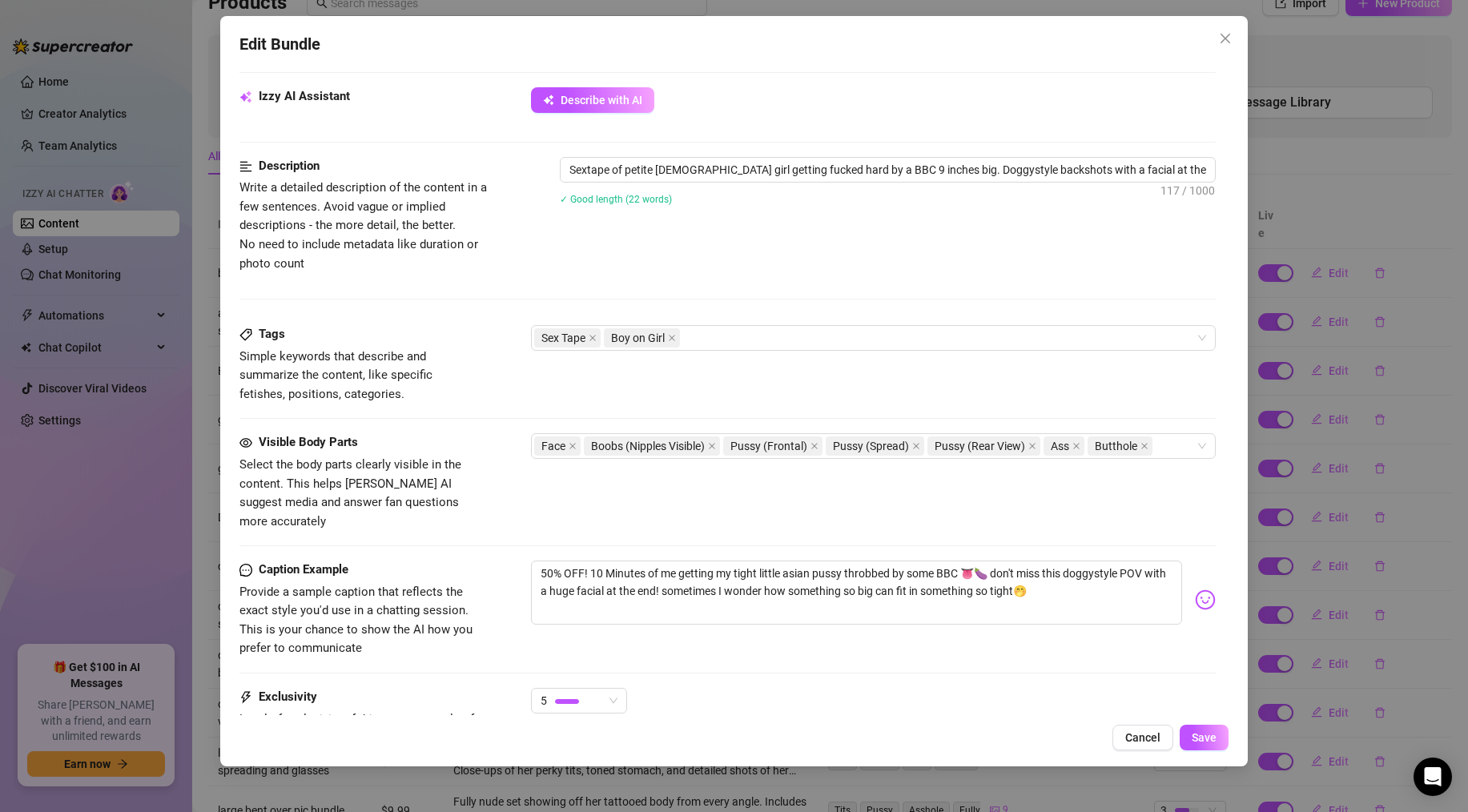
click at [1364, 242] on div "Edit Bundle Account Ivy (@urasianfreak) Name Name is for your internal organiza…" at bounding box center [734, 406] width 1468 height 812
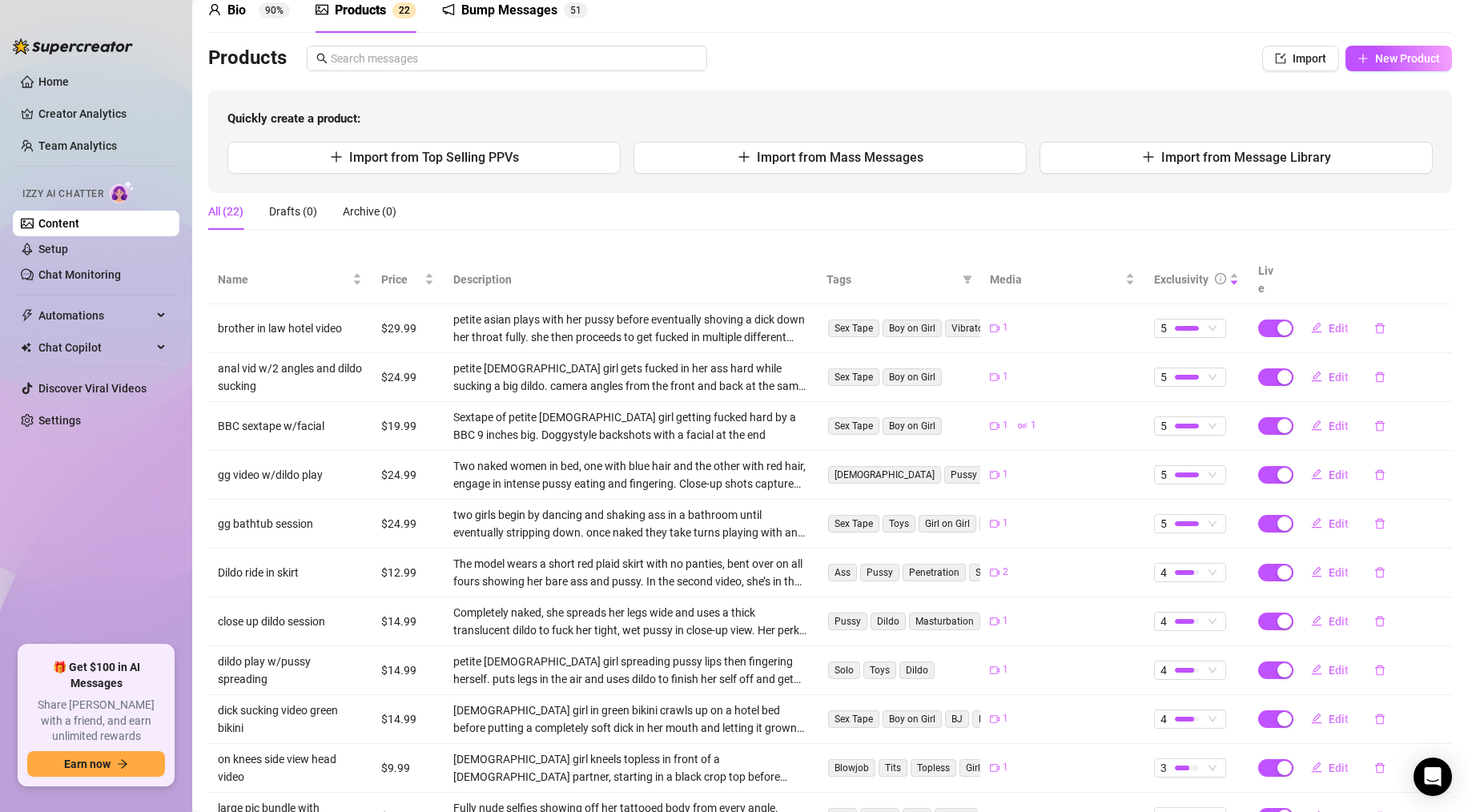
scroll to position [0, 0]
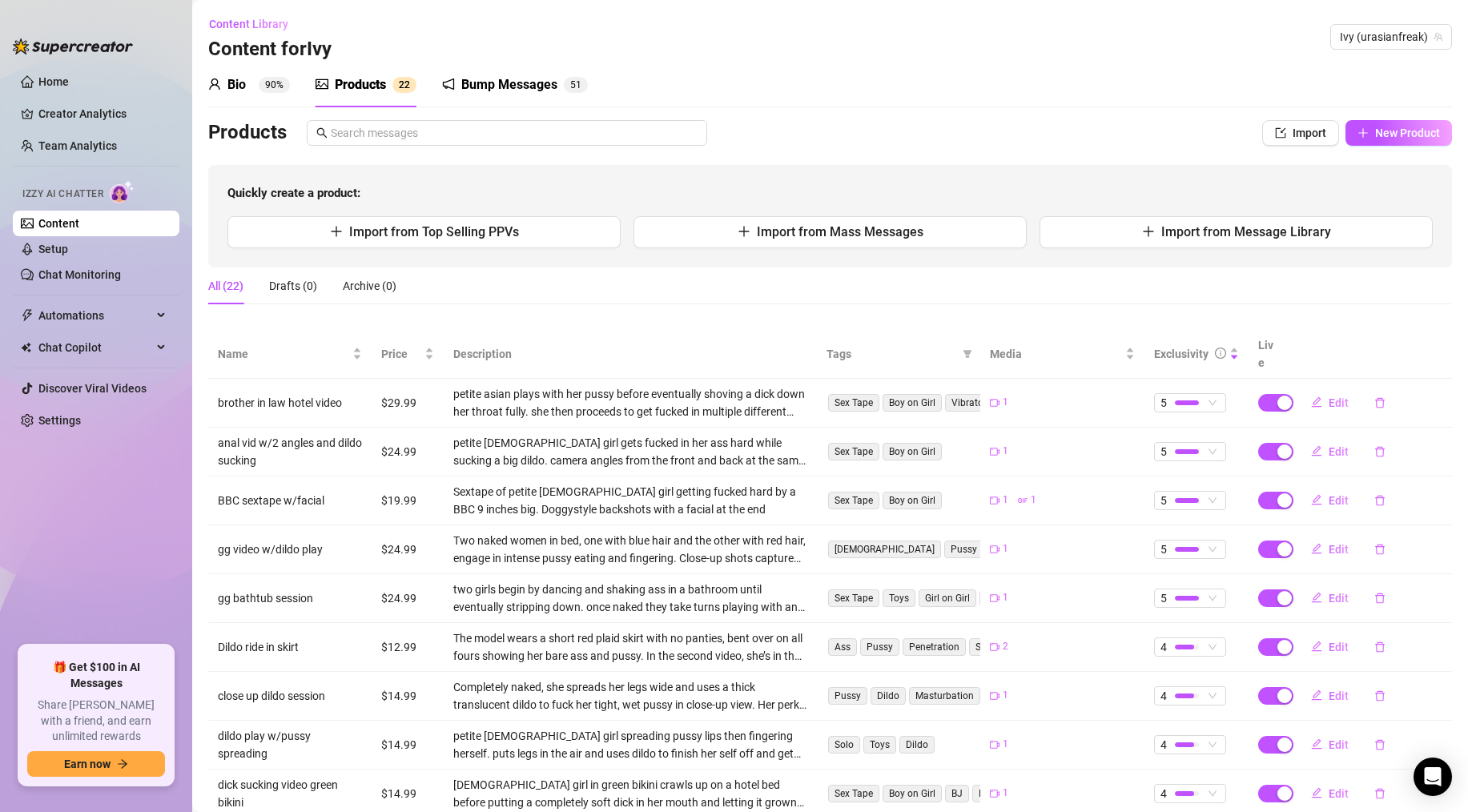
click at [476, 84] on div "Bump Messages" at bounding box center [509, 85] width 96 height 19
